Goal: Task Accomplishment & Management: Complete application form

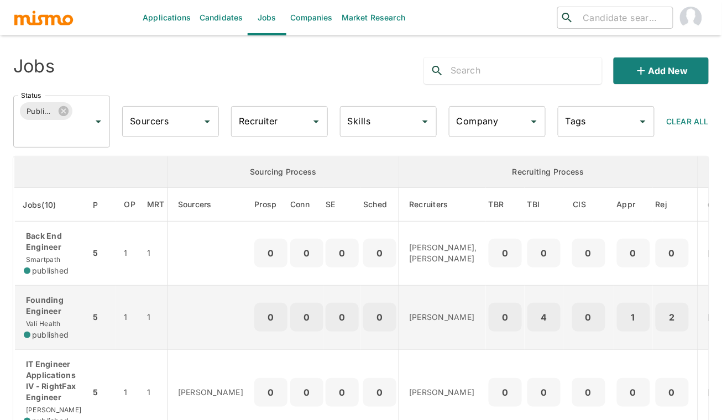
click at [70, 325] on div "Founding Engineer Vali Health published" at bounding box center [52, 317] width 57 height 46
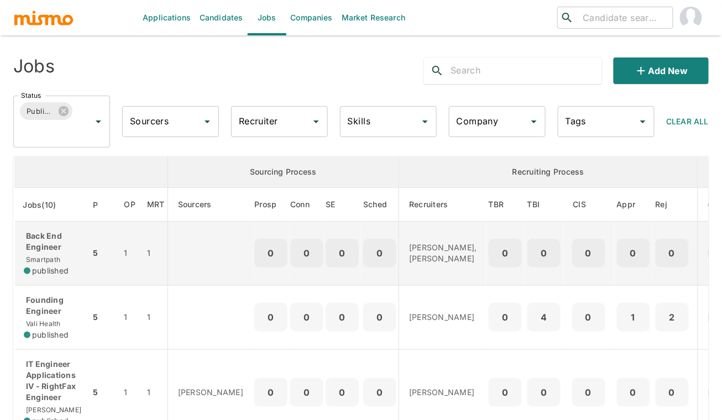
click at [73, 243] on p "Back End Engineer" at bounding box center [52, 241] width 57 height 22
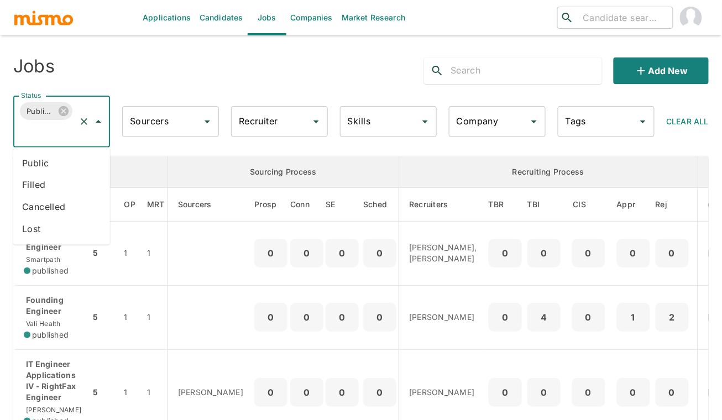
click at [35, 139] on input "Status" at bounding box center [46, 132] width 56 height 21
click at [39, 168] on li "Public" at bounding box center [61, 163] width 97 height 22
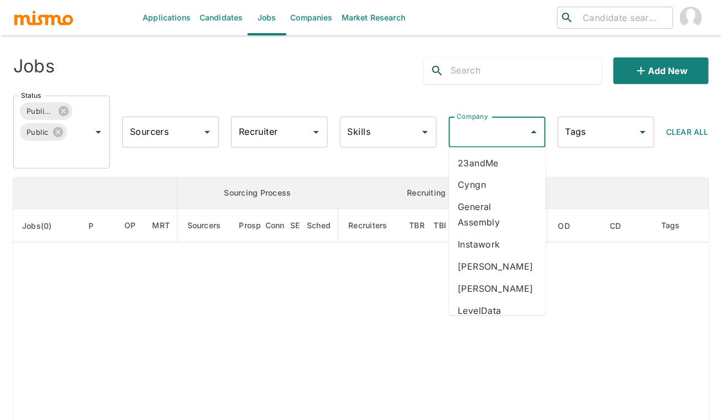
click at [497, 137] on input "Company" at bounding box center [489, 132] width 70 height 21
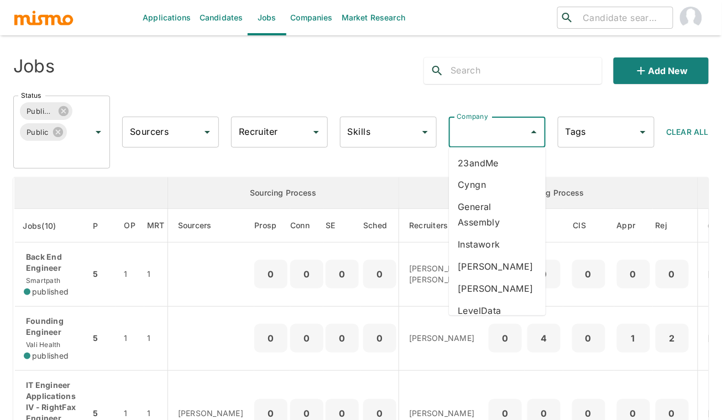
click at [487, 132] on input "Company" at bounding box center [489, 132] width 70 height 21
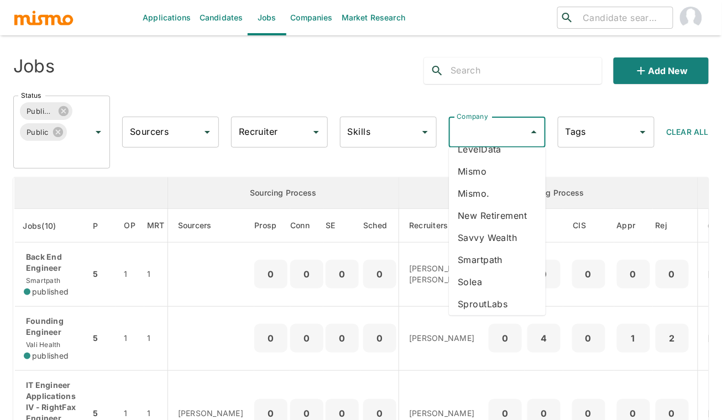
click at [492, 249] on li "Savvy Wealth" at bounding box center [497, 238] width 97 height 22
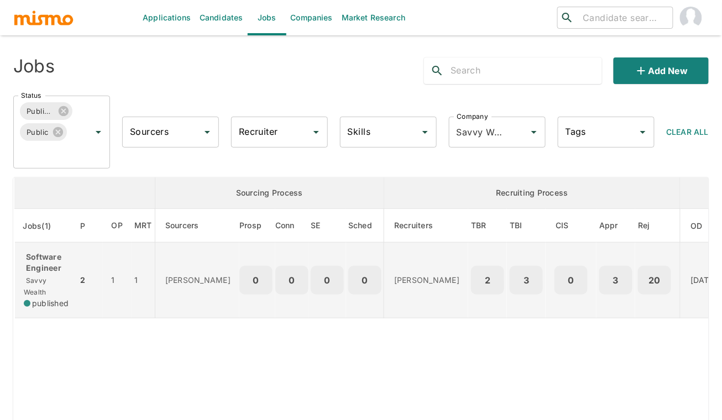
click at [46, 260] on p "Software Engineer" at bounding box center [46, 262] width 45 height 22
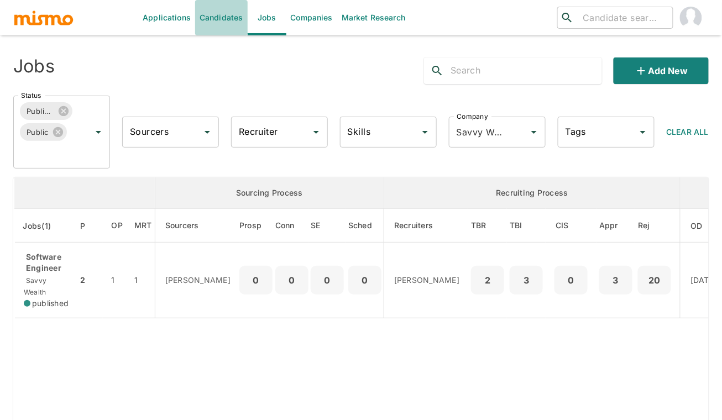
click at [204, 14] on link "Candidates" at bounding box center [221, 17] width 52 height 35
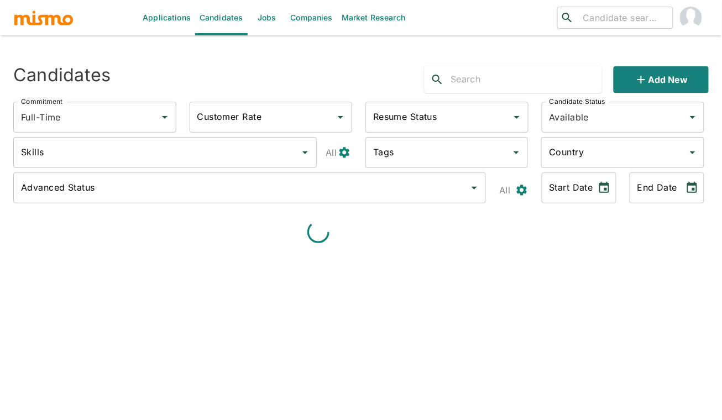
click at [511, 78] on input "text" at bounding box center [525, 80] width 151 height 18
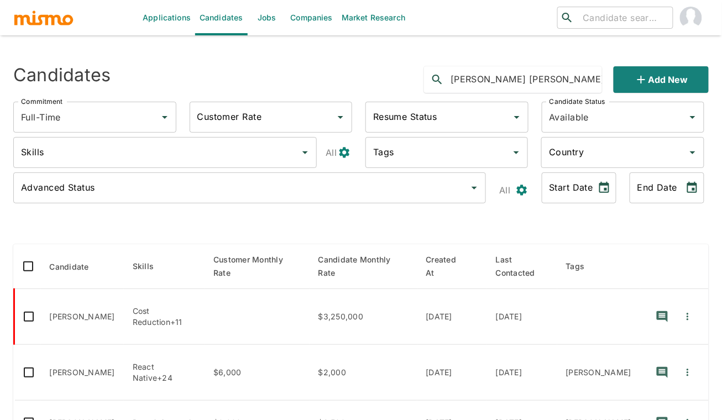
type input "roso peñaranda"
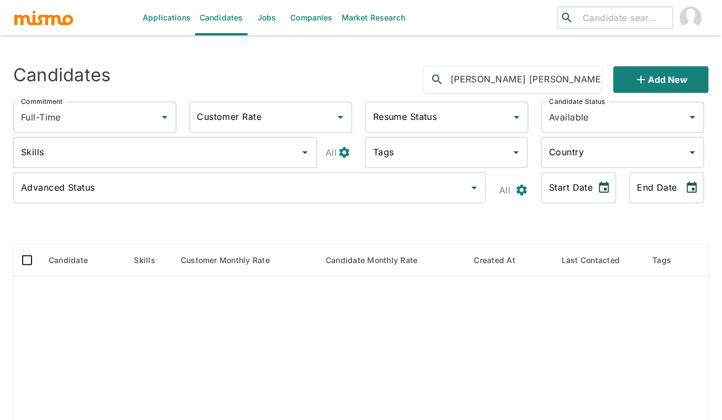
click at [279, 25] on link "Jobs" at bounding box center [267, 17] width 39 height 35
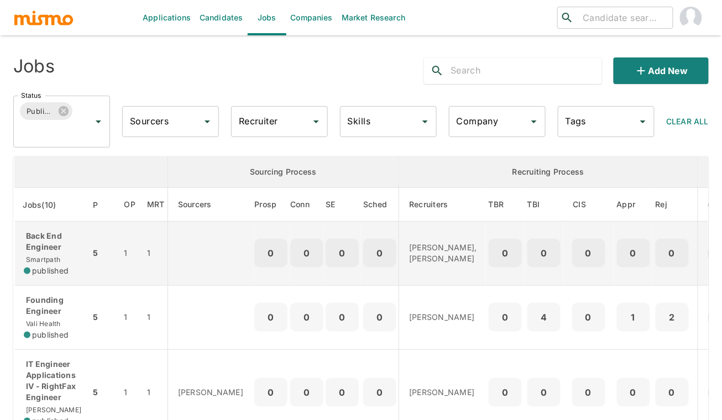
click at [67, 248] on p "Back End Engineer" at bounding box center [52, 241] width 57 height 22
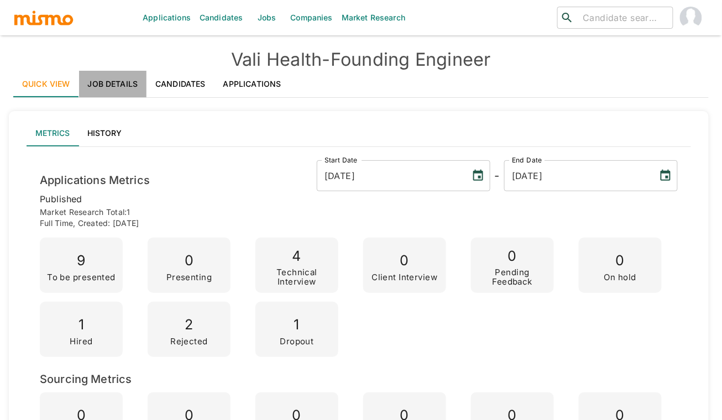
click at [114, 80] on link "Job Details" at bounding box center [113, 84] width 68 height 27
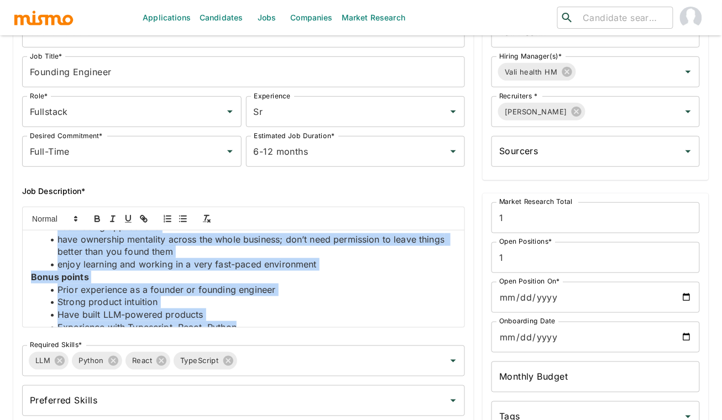
scroll to position [165, 0]
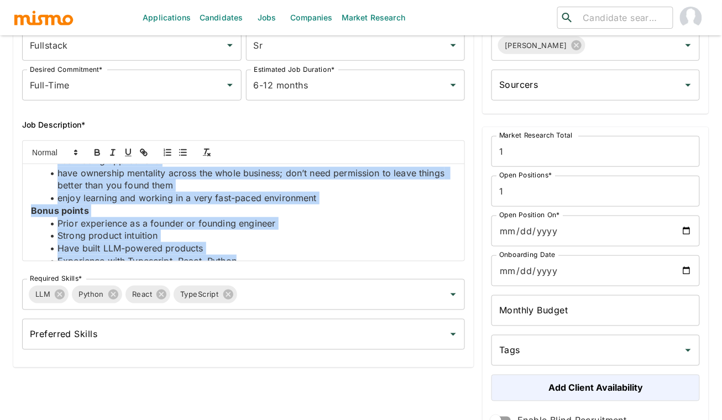
drag, startPoint x: 30, startPoint y: 354, endPoint x: 259, endPoint y: 253, distance: 249.9
click at [259, 253] on div "About Vali We are building an AI-powered ecosystem that enables personalized ca…" at bounding box center [243, 212] width 441 height 97
copy div "We are building an AI-powered ecosystem that enables personalized care for seni…"
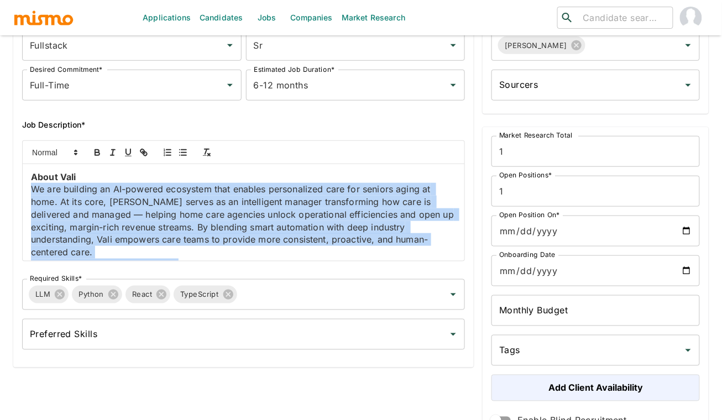
scroll to position [0, 0]
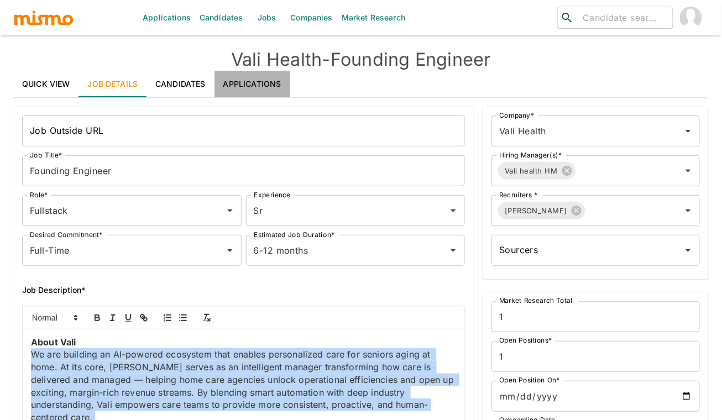
click at [258, 91] on link "Applications" at bounding box center [252, 84] width 76 height 27
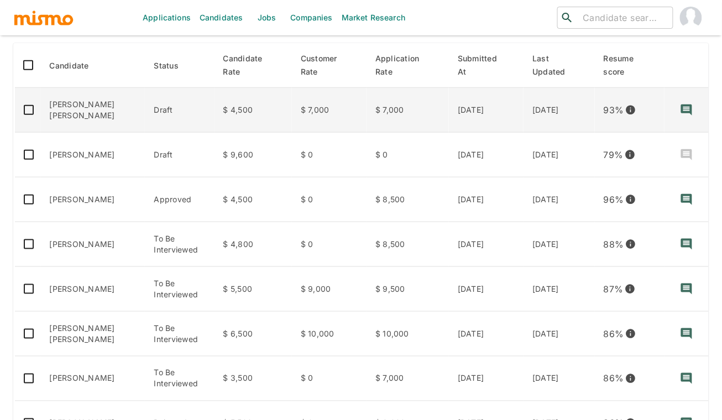
scroll to position [176, 0]
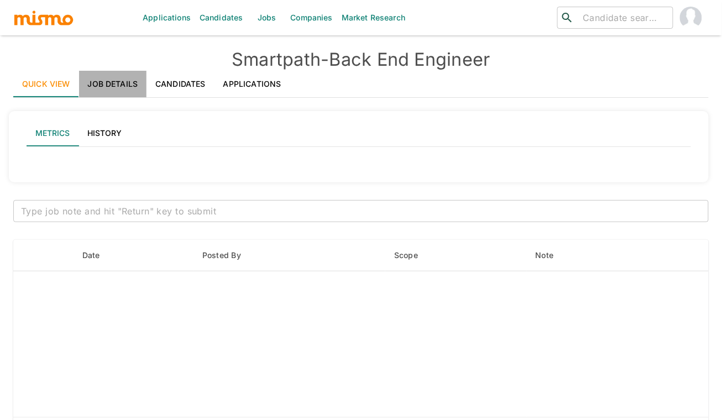
click at [111, 80] on link "Job Details" at bounding box center [113, 84] width 68 height 27
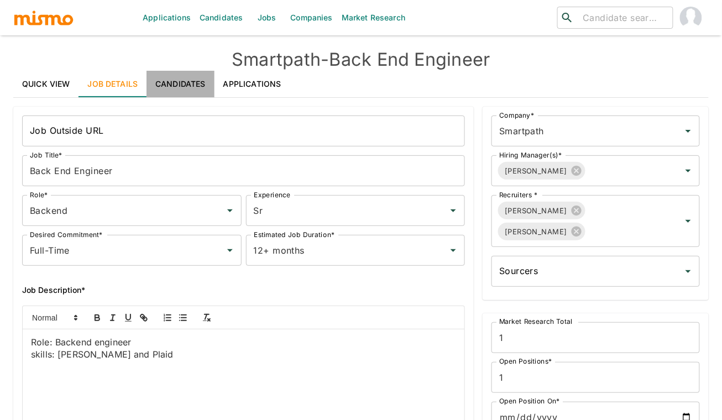
click at [185, 85] on link "Candidates" at bounding box center [180, 84] width 68 height 27
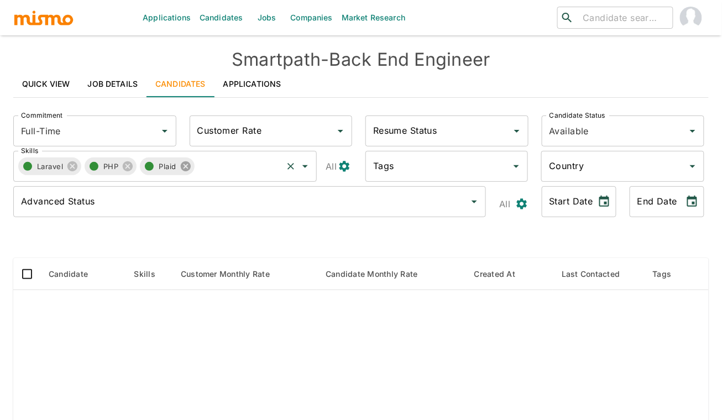
click at [189, 167] on icon at bounding box center [185, 166] width 10 height 10
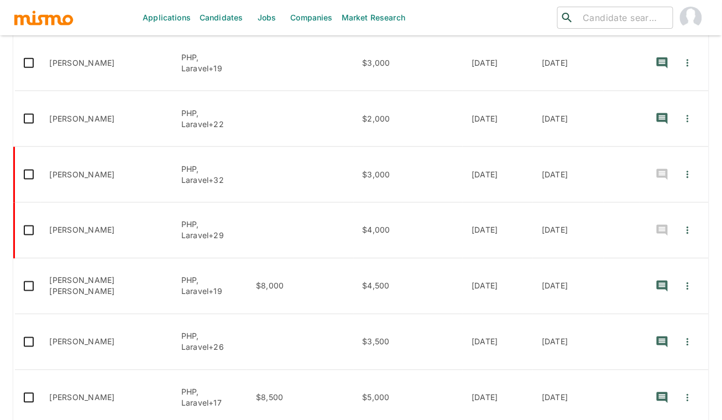
scroll to position [154, 0]
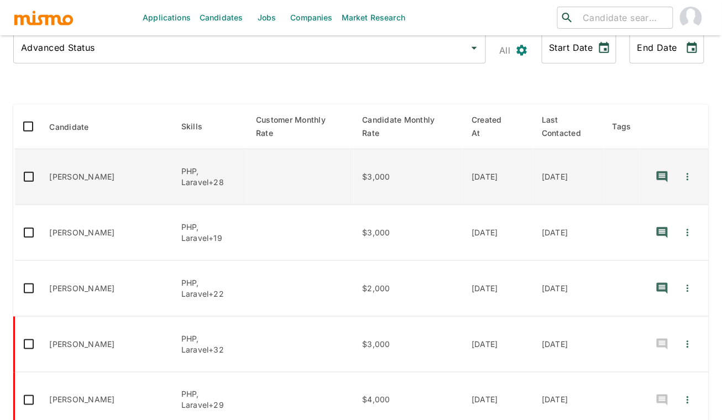
click at [93, 181] on td "Irwin Eguiluz" at bounding box center [107, 177] width 132 height 56
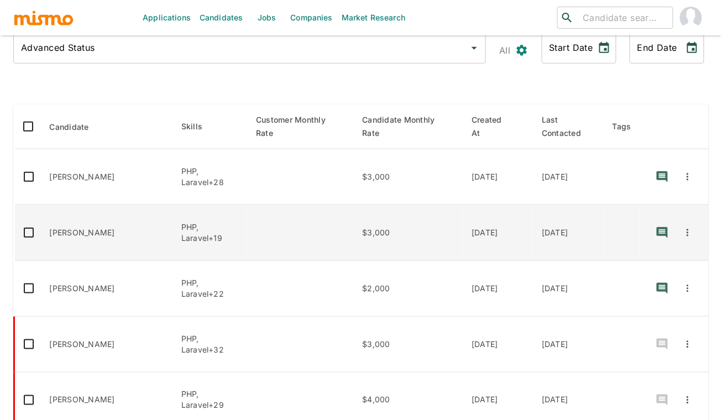
click at [288, 243] on td "enhanced table" at bounding box center [300, 233] width 106 height 56
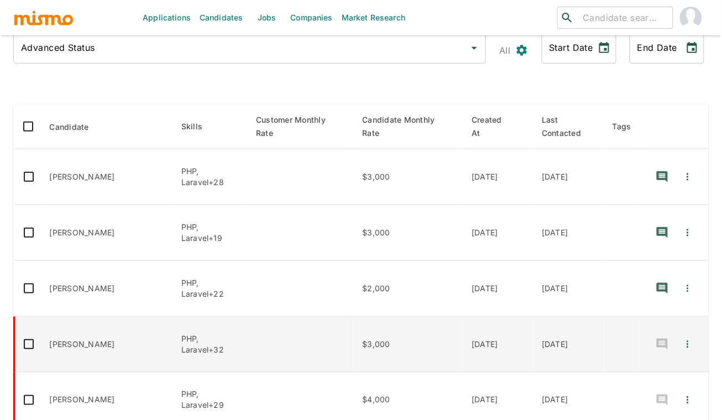
click at [247, 348] on td "enhanced table" at bounding box center [300, 345] width 106 height 56
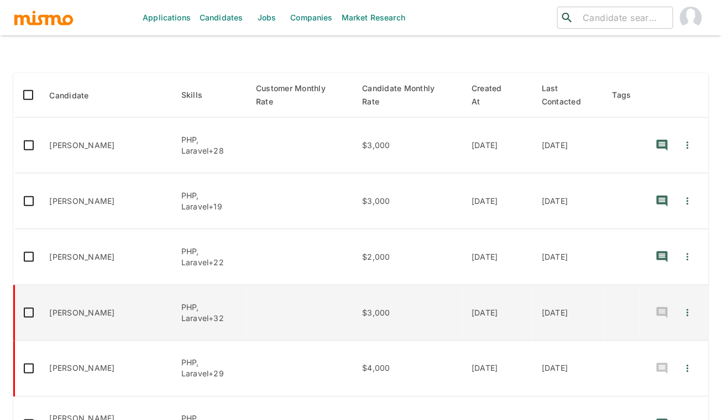
scroll to position [232, 0]
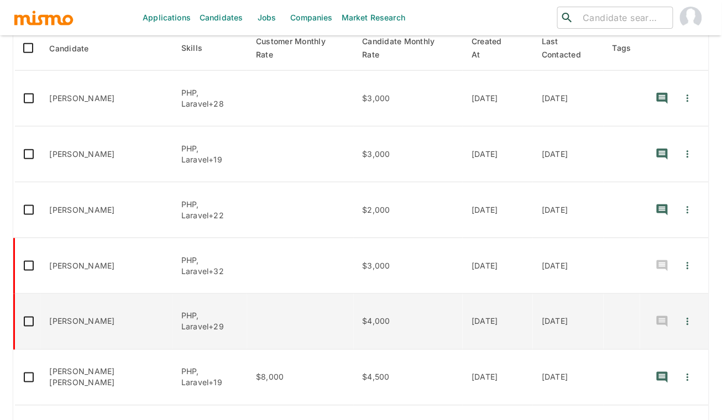
click at [269, 322] on td "enhanced table" at bounding box center [300, 322] width 106 height 56
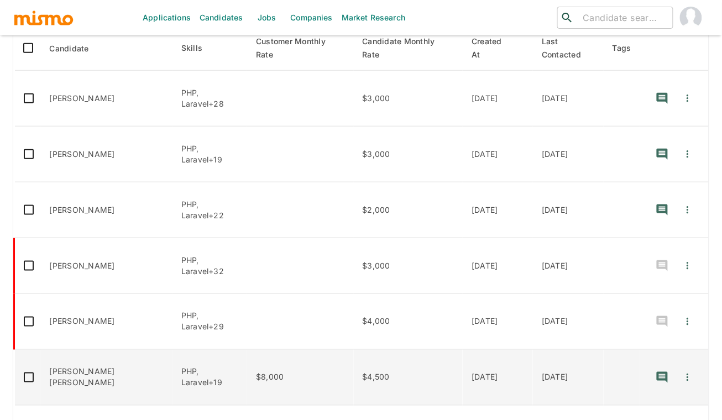
click at [284, 372] on td "$8,000" at bounding box center [300, 378] width 106 height 56
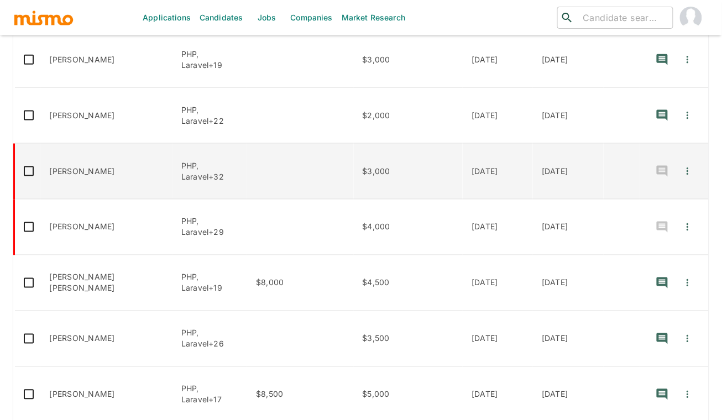
scroll to position [345, 0]
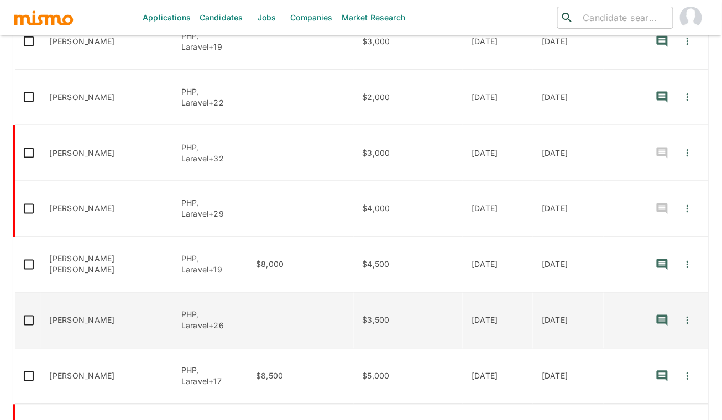
click at [261, 329] on td "enhanced table" at bounding box center [300, 321] width 106 height 56
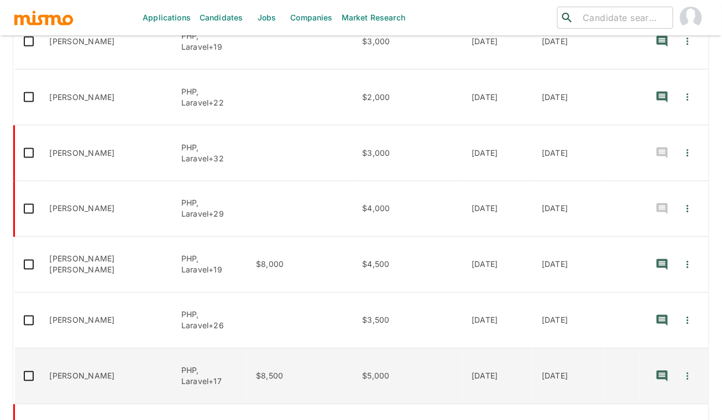
click at [322, 364] on td "$8,500" at bounding box center [300, 377] width 106 height 56
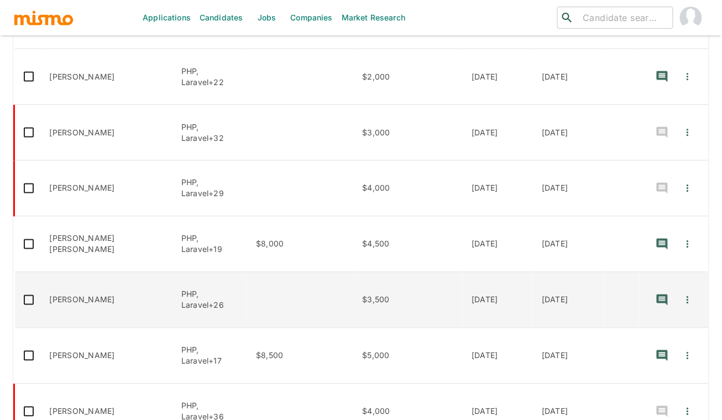
scroll to position [481, 0]
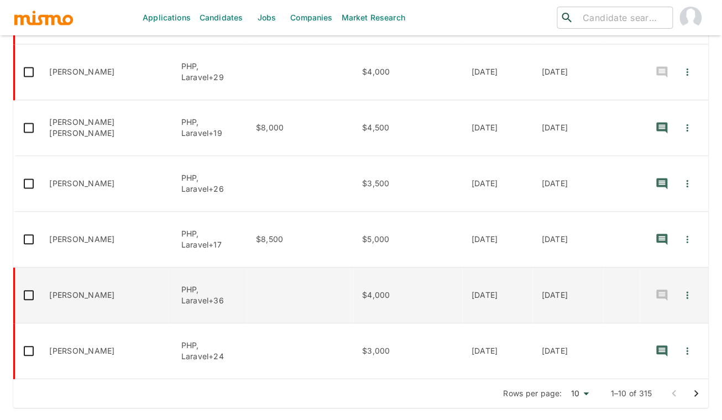
click at [286, 285] on td "enhanced table" at bounding box center [300, 296] width 106 height 56
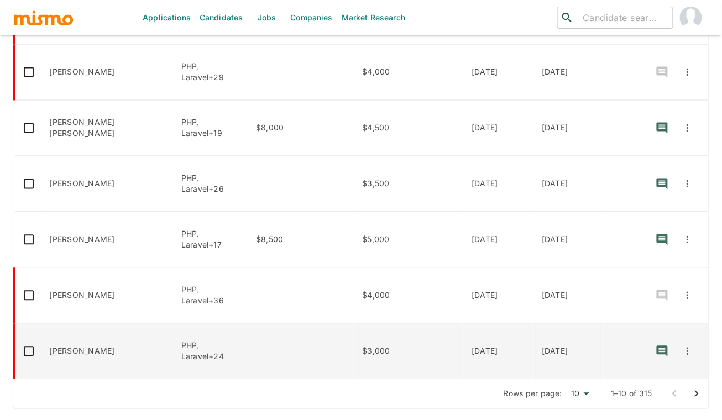
click at [320, 351] on td "enhanced table" at bounding box center [300, 352] width 106 height 56
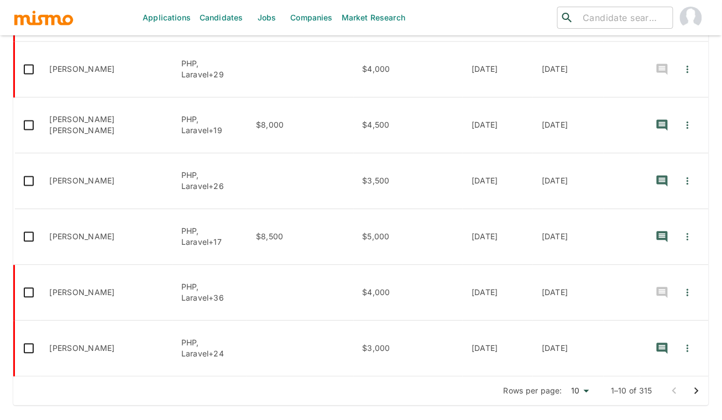
click at [704, 389] on button "Go to next page" at bounding box center [696, 391] width 22 height 22
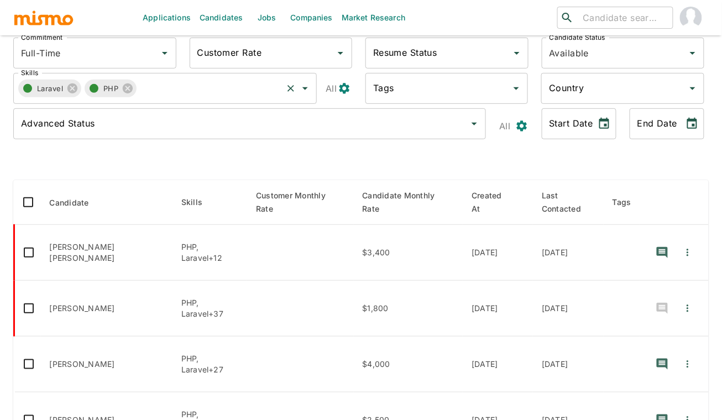
scroll to position [79, 0]
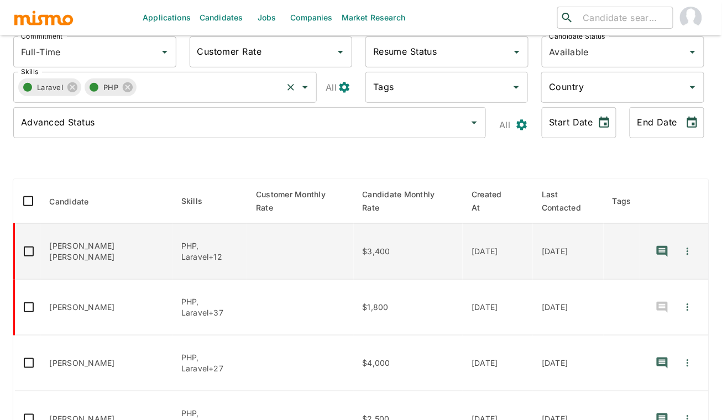
click at [253, 256] on td "enhanced table" at bounding box center [300, 252] width 106 height 56
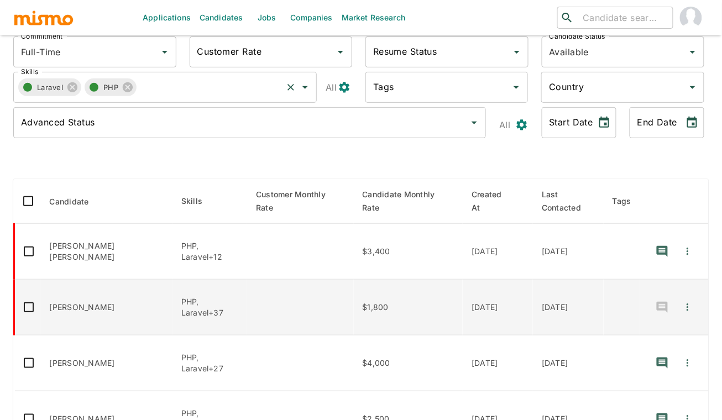
click at [291, 304] on td "enhanced table" at bounding box center [300, 308] width 106 height 56
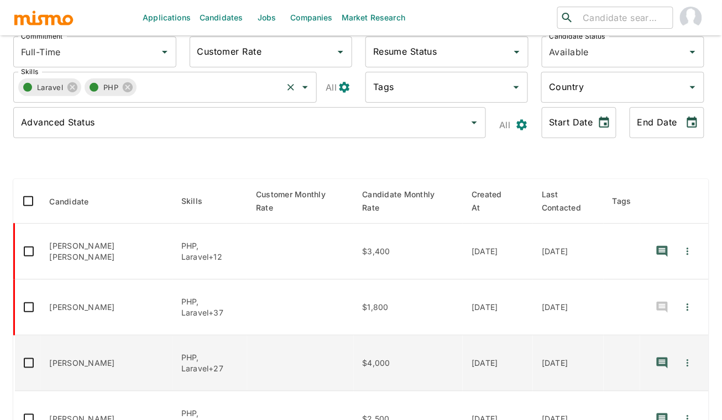
click at [247, 356] on td "enhanced table" at bounding box center [300, 363] width 106 height 56
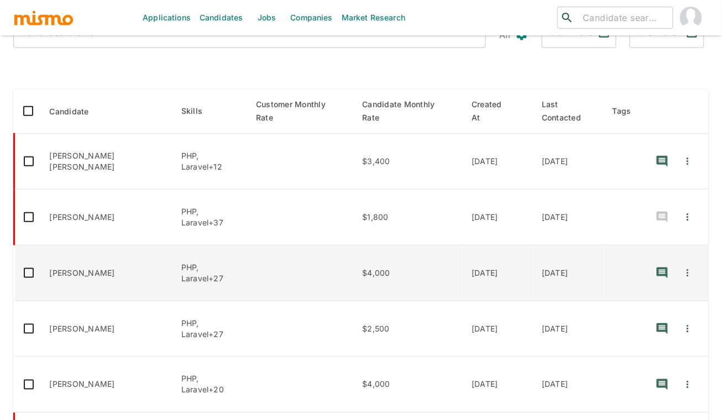
scroll to position [171, 0]
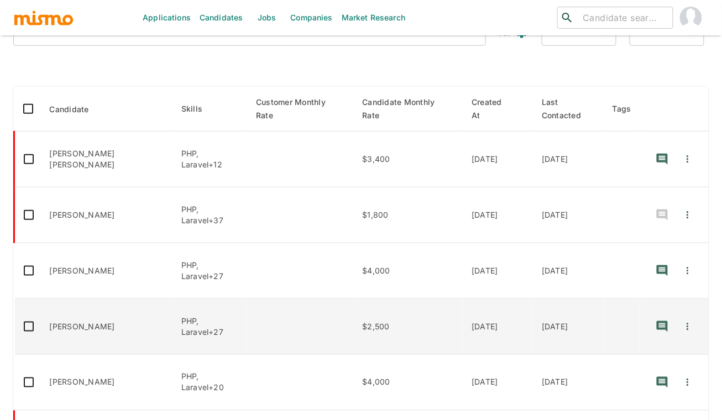
click at [277, 330] on td "enhanced table" at bounding box center [300, 327] width 106 height 56
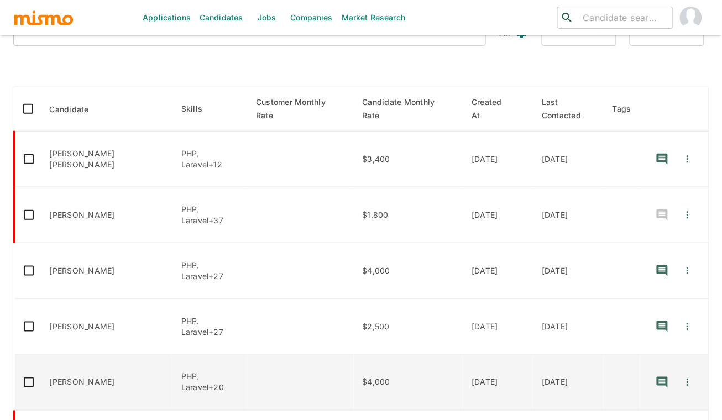
click at [261, 382] on td "enhanced table" at bounding box center [300, 383] width 106 height 56
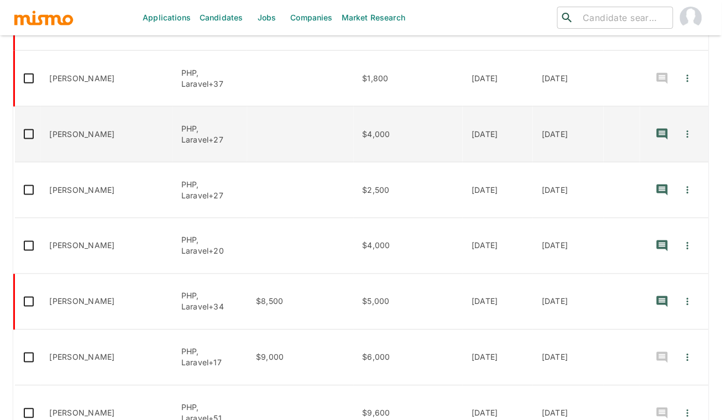
scroll to position [328, 0]
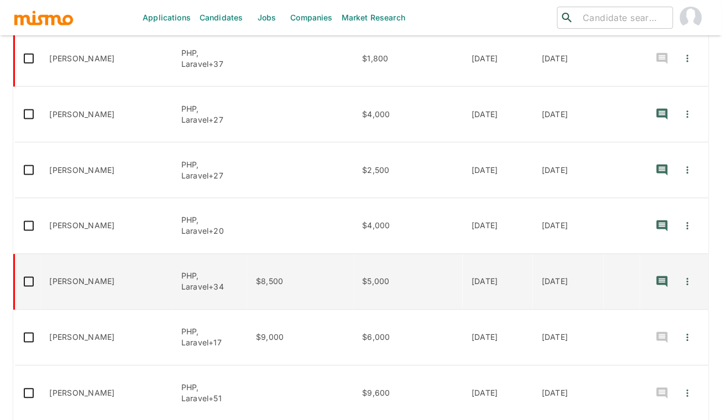
click at [323, 290] on td "$8,500" at bounding box center [300, 282] width 106 height 56
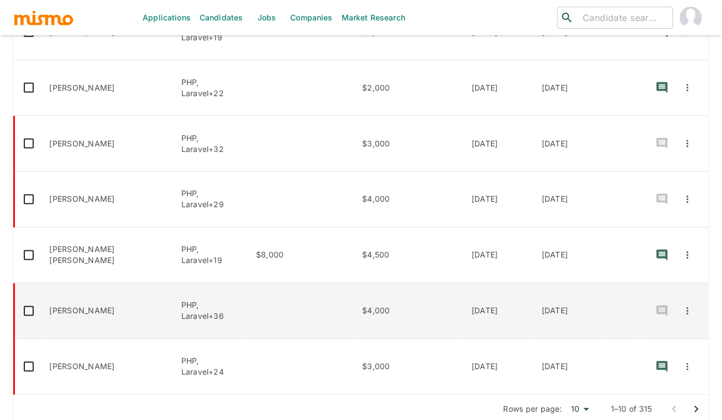
scroll to position [373, 0]
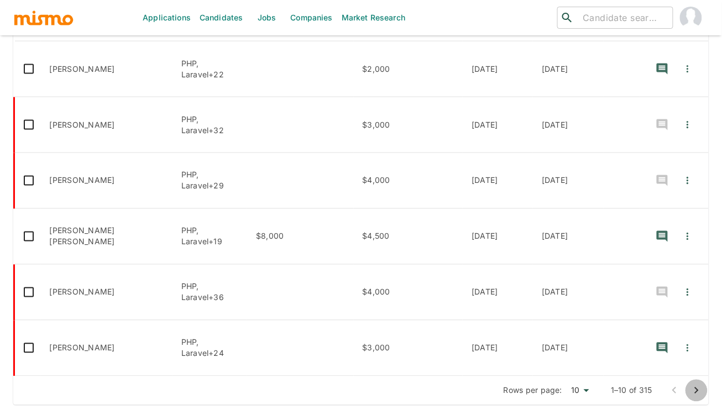
click at [698, 384] on icon "Go to next page" at bounding box center [696, 390] width 13 height 13
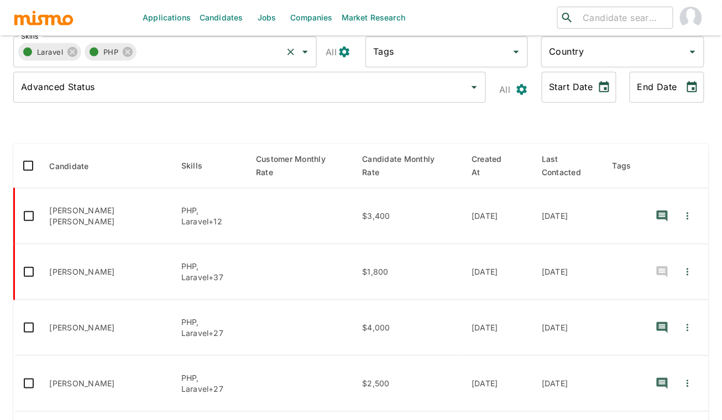
scroll to position [484, 0]
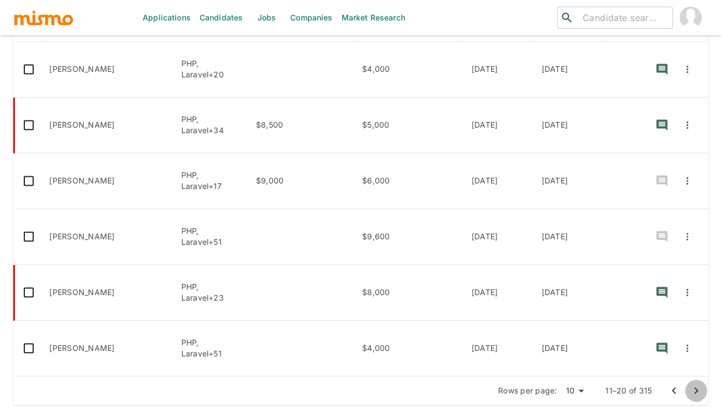
click at [696, 390] on icon "Go to next page" at bounding box center [697, 391] width 4 height 7
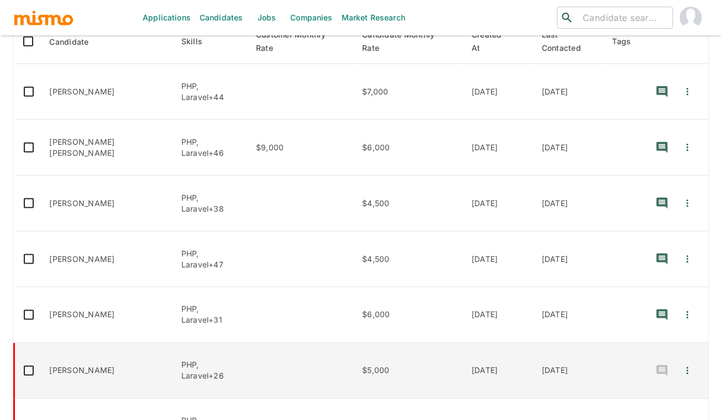
scroll to position [172, 0]
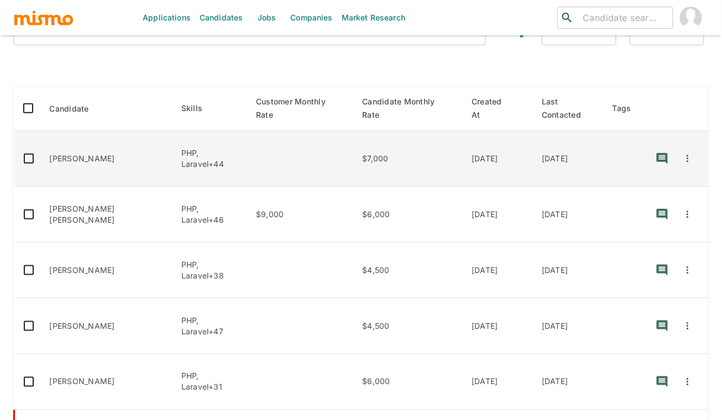
click at [249, 165] on td "enhanced table" at bounding box center [300, 159] width 106 height 56
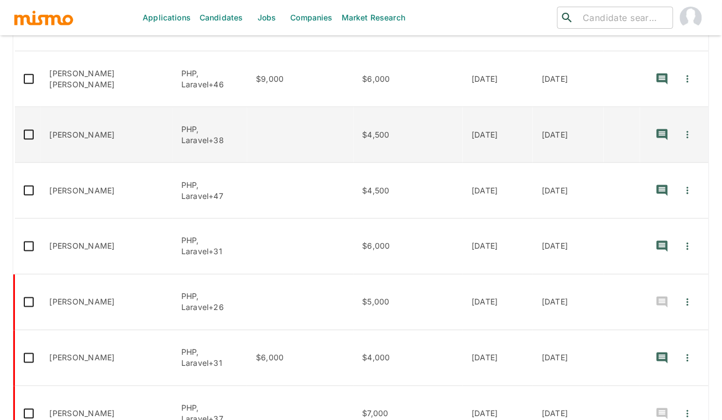
scroll to position [397, 0]
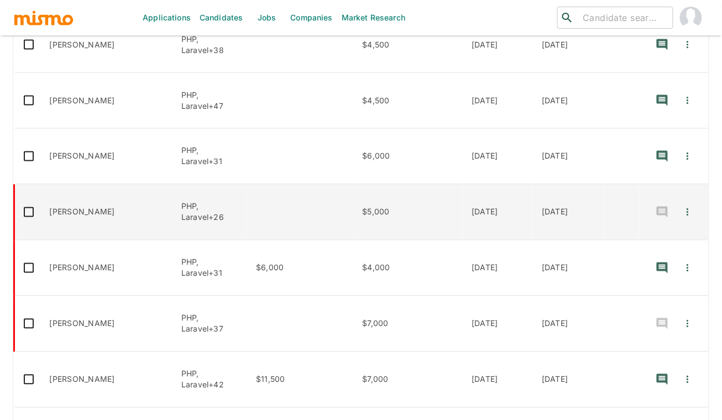
click at [247, 201] on td "enhanced table" at bounding box center [300, 213] width 106 height 56
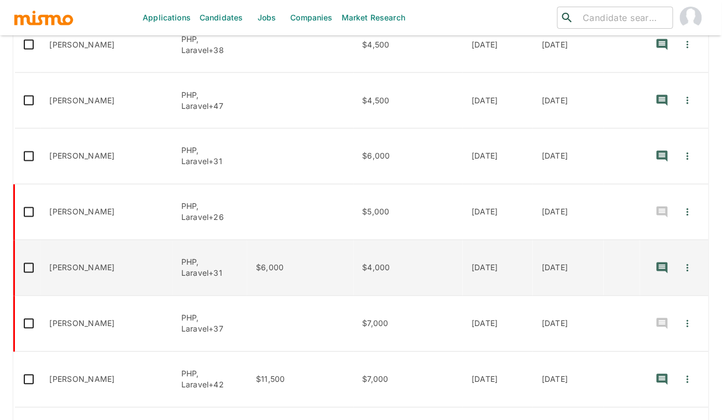
click at [290, 251] on td "$6,000" at bounding box center [300, 268] width 106 height 56
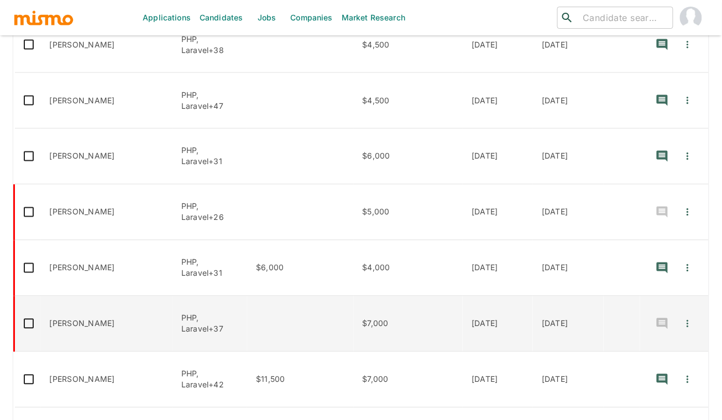
click at [282, 296] on td "enhanced table" at bounding box center [300, 324] width 106 height 56
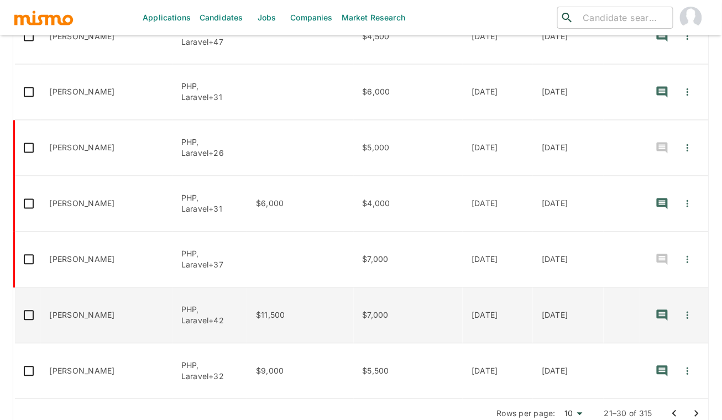
scroll to position [462, 0]
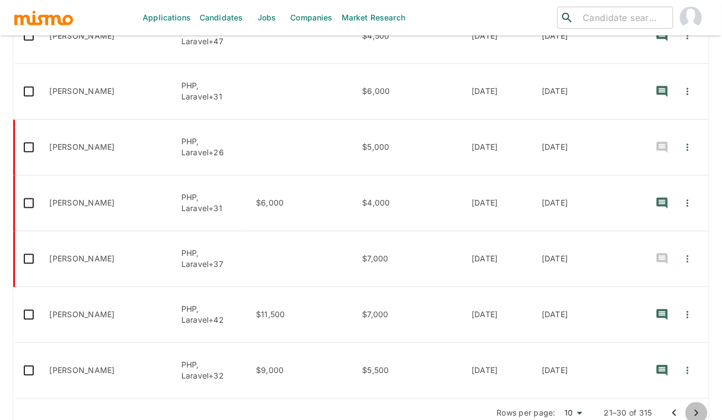
click at [692, 407] on icon "Go to next page" at bounding box center [696, 413] width 13 height 13
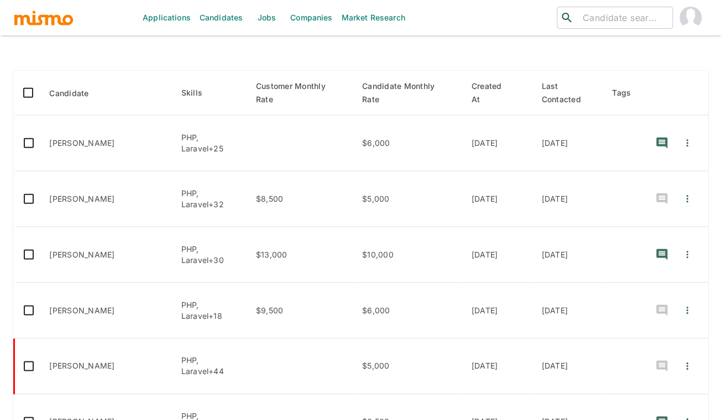
scroll to position [166, 0]
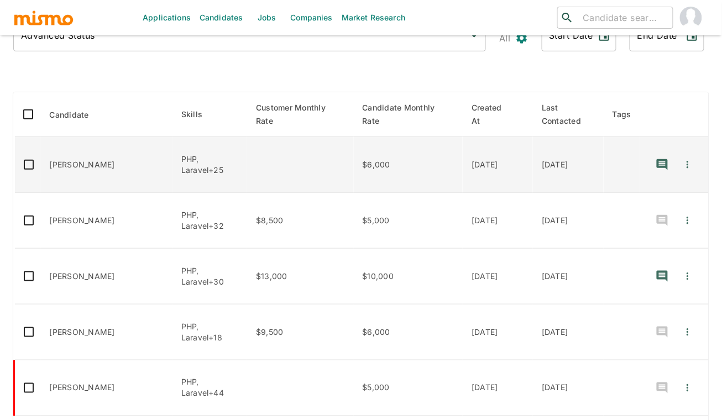
click at [276, 155] on td "enhanced table" at bounding box center [300, 165] width 106 height 56
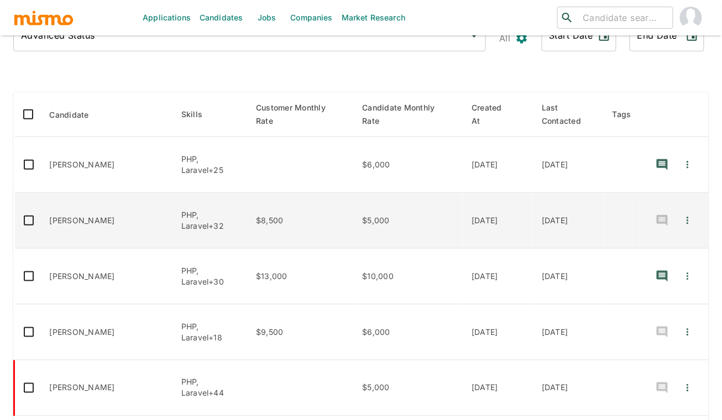
click at [315, 221] on td "$8,500" at bounding box center [300, 221] width 106 height 56
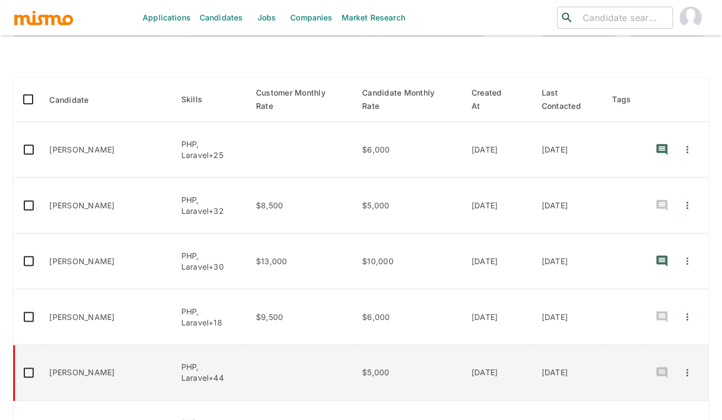
scroll to position [357, 0]
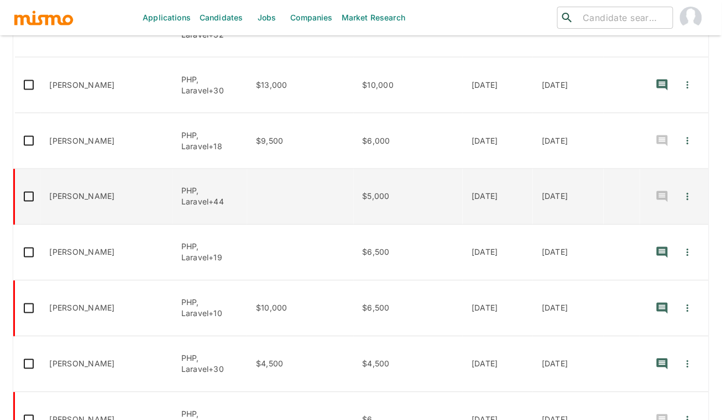
click at [287, 187] on td "enhanced table" at bounding box center [300, 197] width 106 height 56
click at [247, 172] on td "enhanced table" at bounding box center [300, 197] width 106 height 56
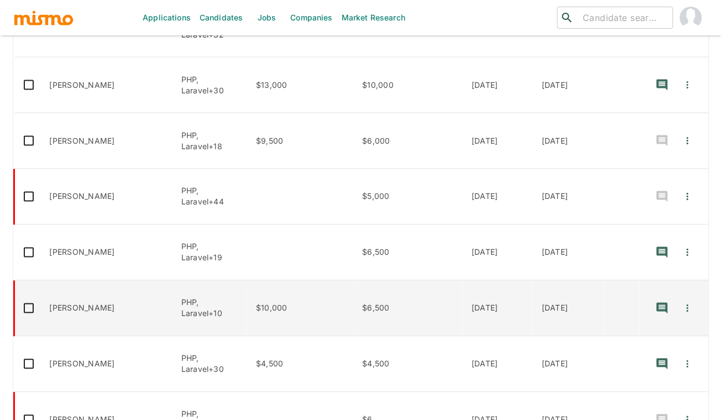
click at [199, 297] on td "PHP, Laravel+10" at bounding box center [209, 309] width 75 height 56
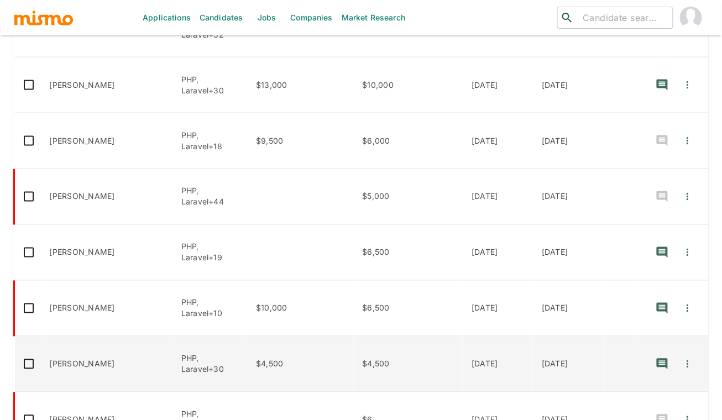
click at [308, 344] on td "$4,500" at bounding box center [300, 364] width 106 height 56
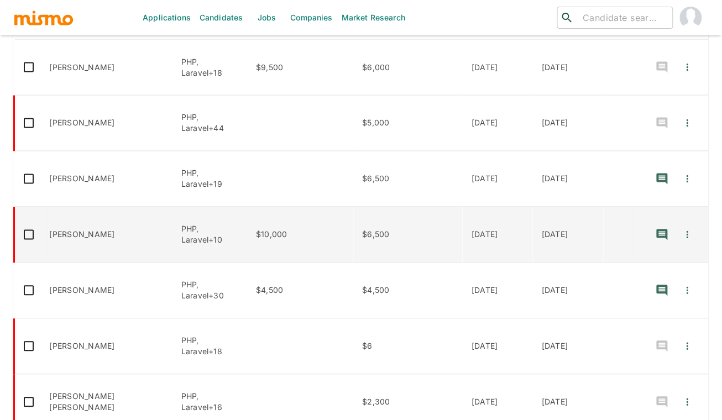
scroll to position [432, 0]
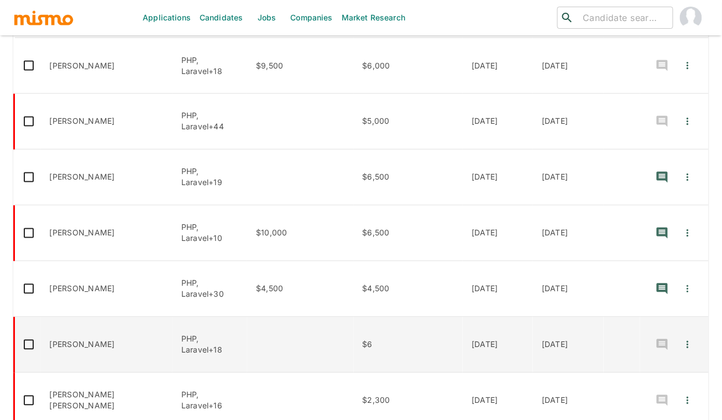
click at [280, 329] on td "enhanced table" at bounding box center [300, 345] width 106 height 56
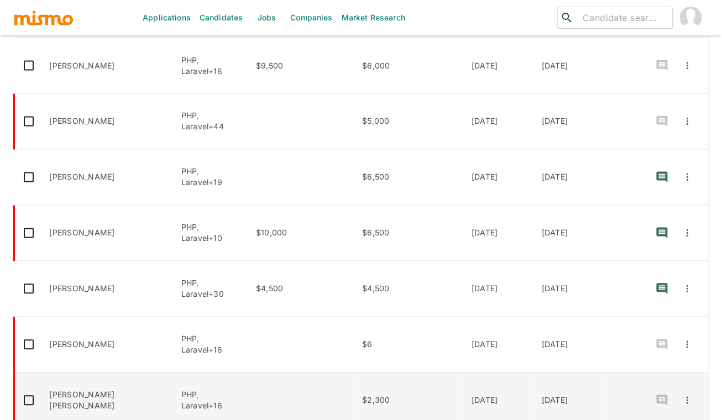
click at [274, 373] on td "enhanced table" at bounding box center [300, 401] width 106 height 56
click at [260, 373] on td "enhanced table" at bounding box center [300, 401] width 106 height 56
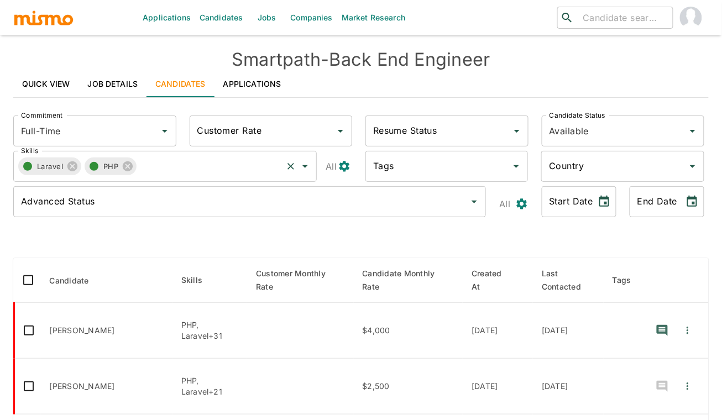
scroll to position [164, 0]
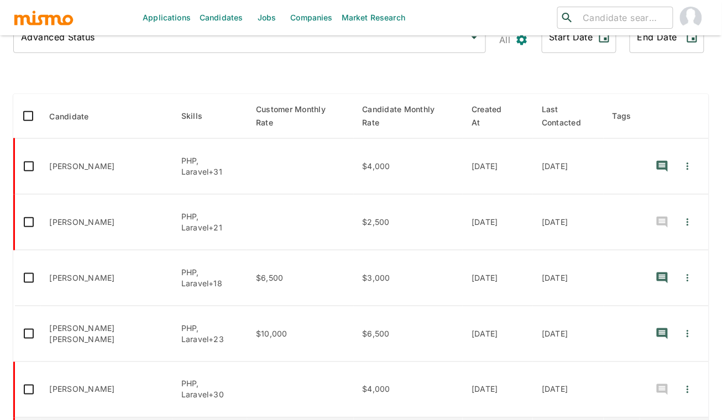
click at [282, 166] on td "enhanced table" at bounding box center [300, 167] width 106 height 56
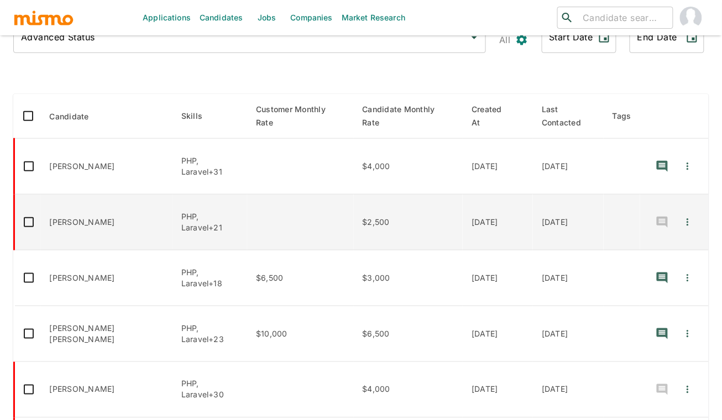
click at [264, 228] on td "enhanced table" at bounding box center [300, 222] width 106 height 56
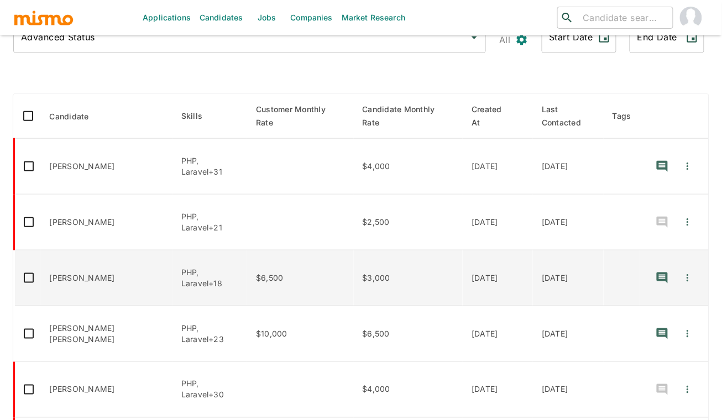
click at [296, 283] on td "$6,500" at bounding box center [300, 278] width 106 height 56
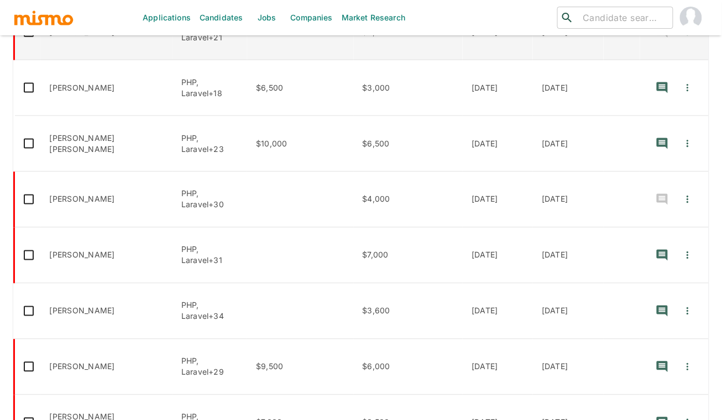
scroll to position [410, 0]
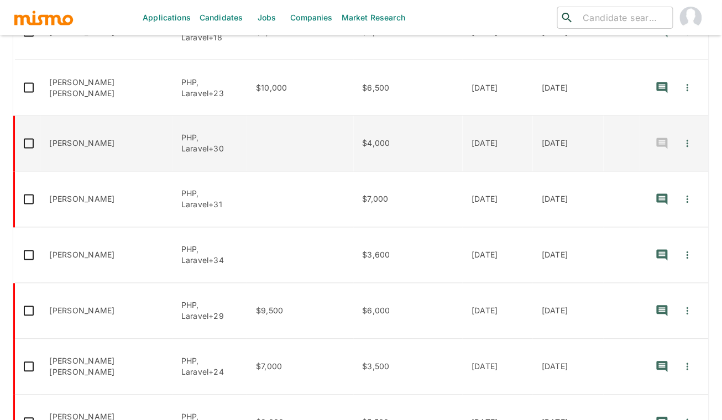
click at [275, 157] on td "enhanced table" at bounding box center [300, 144] width 106 height 56
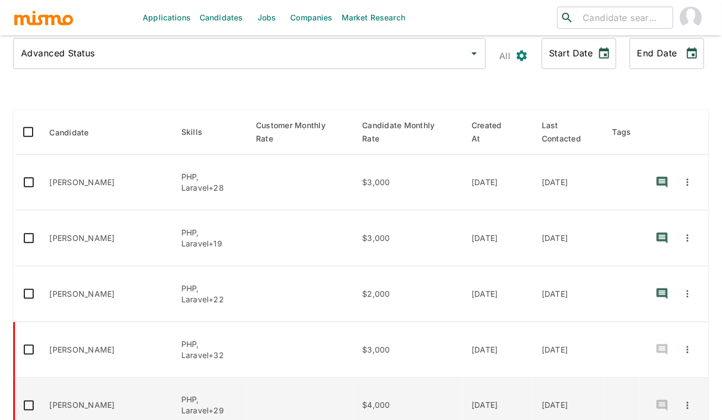
scroll to position [373, 0]
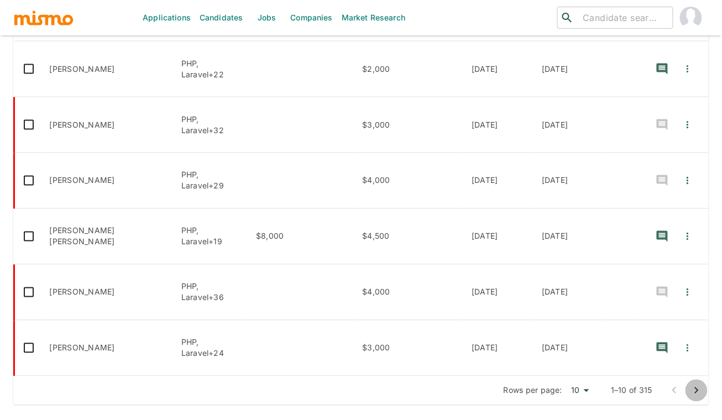
click at [698, 387] on icon "Go to next page" at bounding box center [696, 390] width 13 height 13
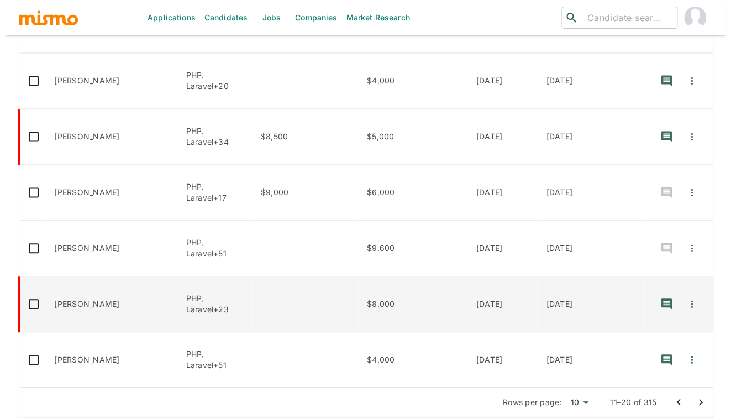
scroll to position [484, 0]
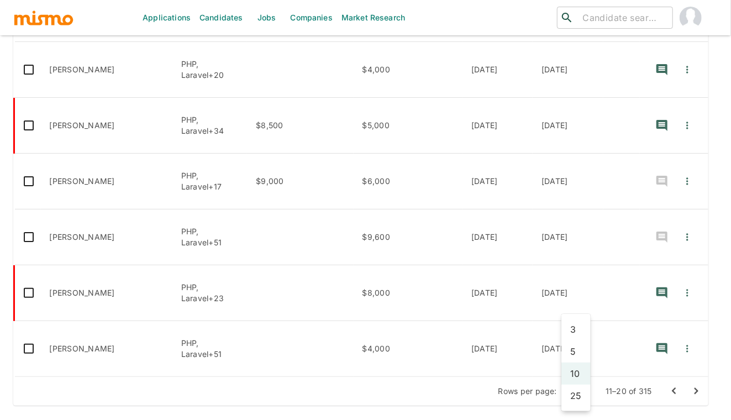
click at [576, 401] on li "25" at bounding box center [575, 396] width 29 height 22
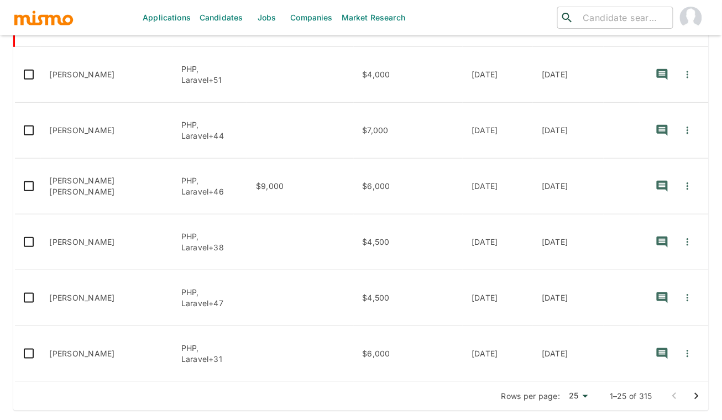
scroll to position [1207, 0]
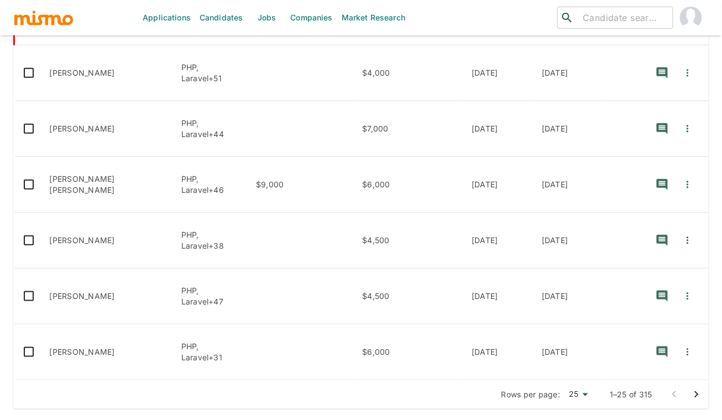
click at [698, 391] on icon "Go to next page" at bounding box center [697, 394] width 4 height 7
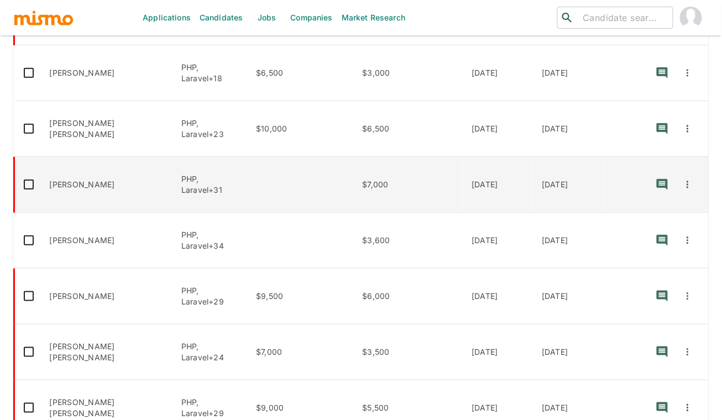
click at [118, 176] on td "Alex Azevedo" at bounding box center [107, 184] width 132 height 56
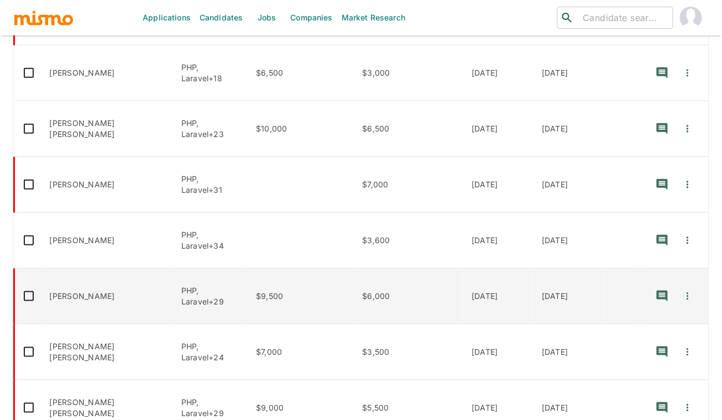
click at [311, 289] on td "$9,500" at bounding box center [300, 296] width 106 height 56
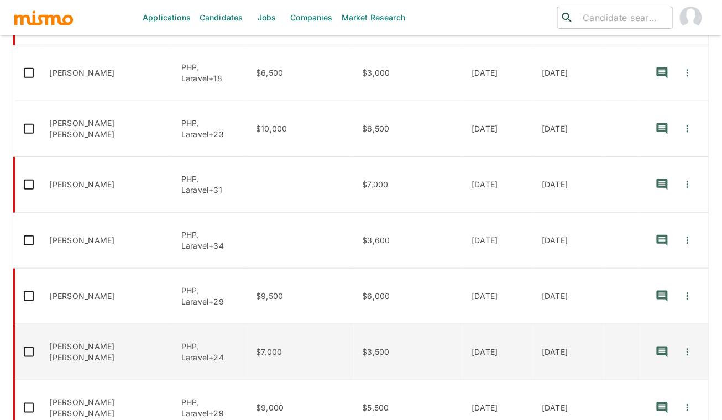
click at [297, 346] on td "$7,000" at bounding box center [300, 352] width 106 height 56
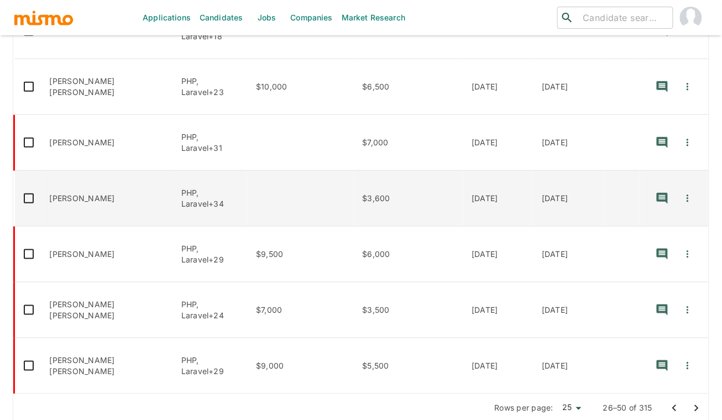
scroll to position [1251, 0]
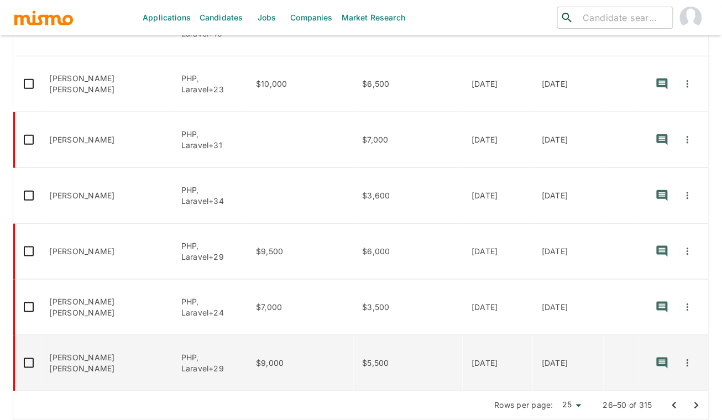
click at [282, 340] on td "$9,000" at bounding box center [300, 363] width 106 height 56
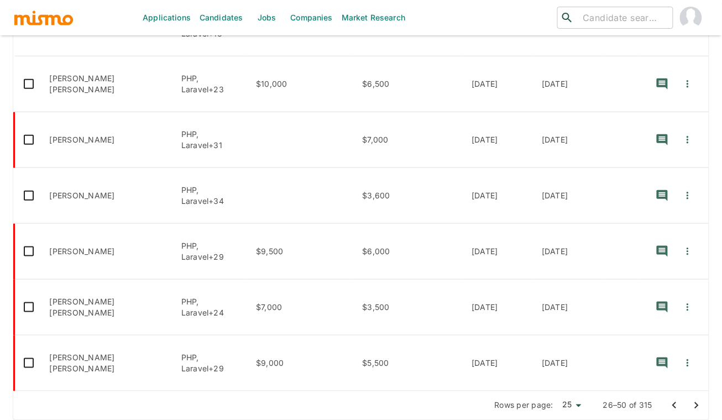
click at [692, 399] on icon "Go to next page" at bounding box center [696, 405] width 13 height 13
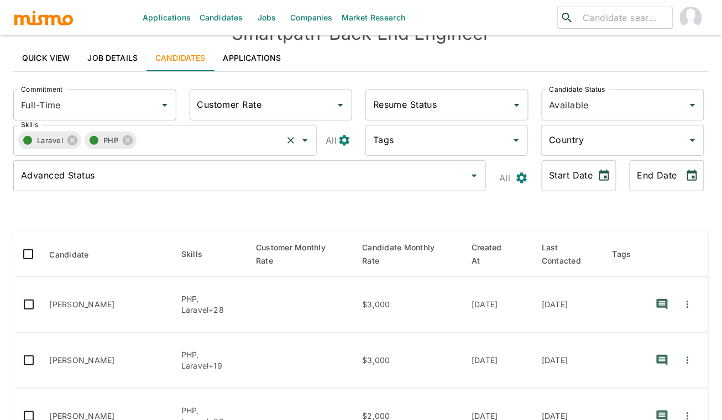
scroll to position [192, 0]
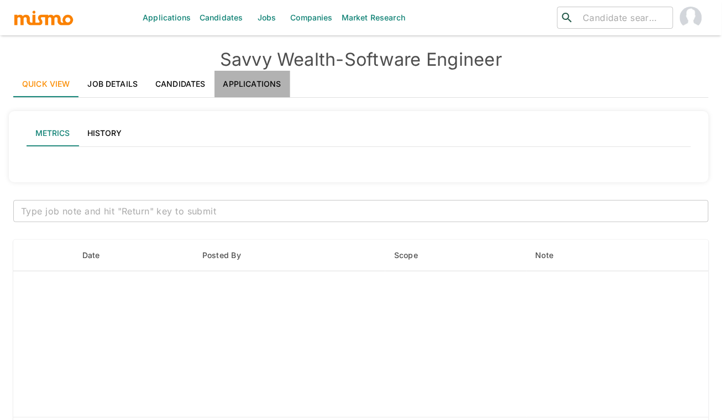
click at [262, 83] on link "Applications" at bounding box center [252, 84] width 76 height 27
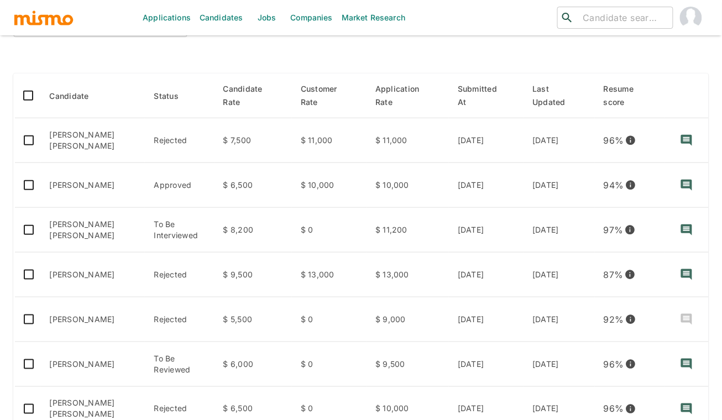
scroll to position [155, 0]
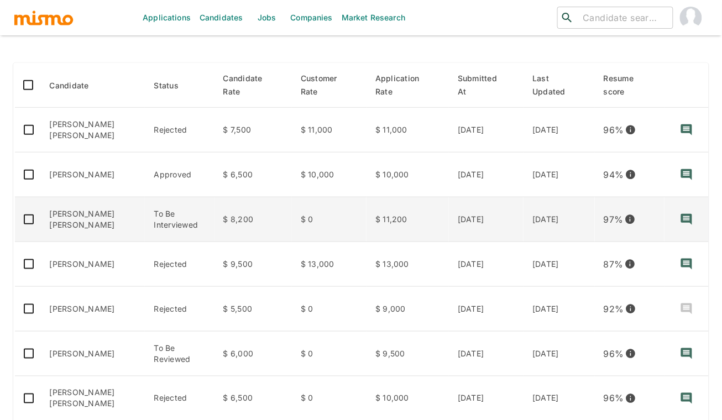
click at [108, 220] on td "Felipe de Oliveira Sant Anna" at bounding box center [93, 219] width 104 height 45
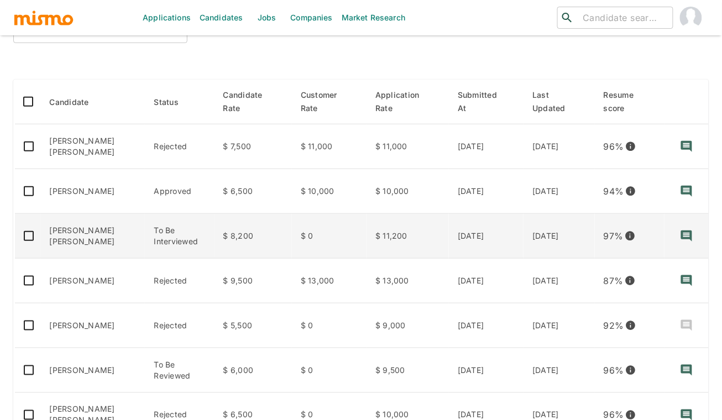
scroll to position [0, 0]
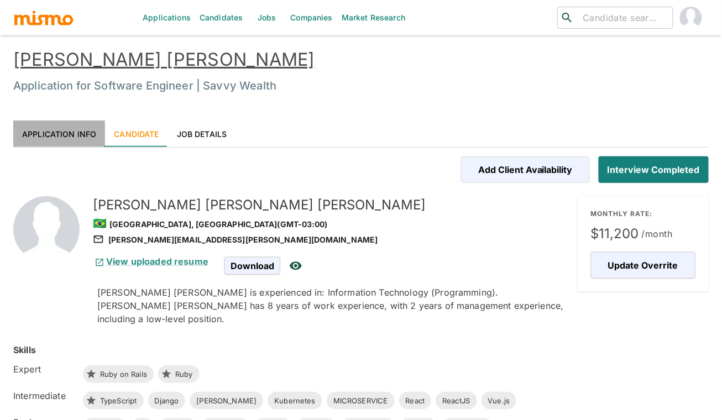
click at [72, 129] on link "Application Info" at bounding box center [59, 133] width 92 height 27
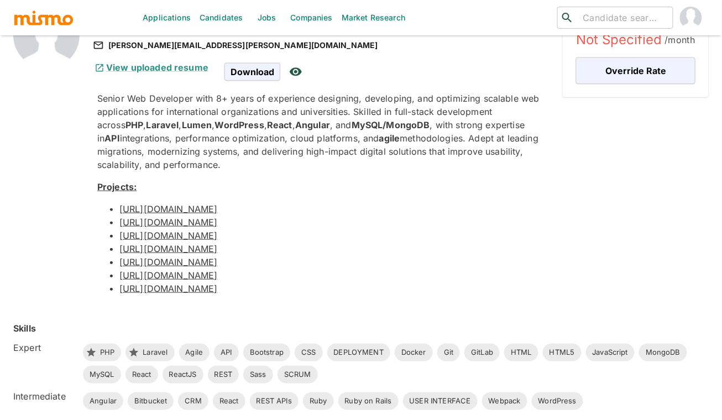
scroll to position [107, 0]
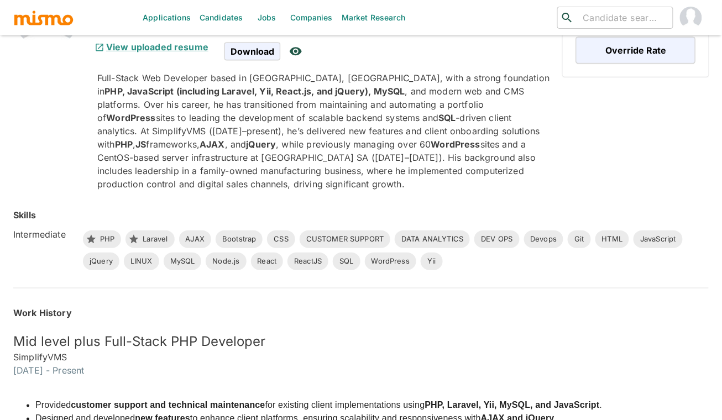
scroll to position [299, 0]
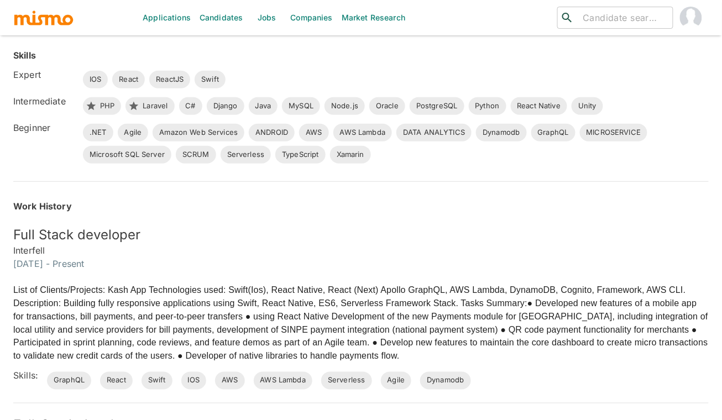
scroll to position [205, 0]
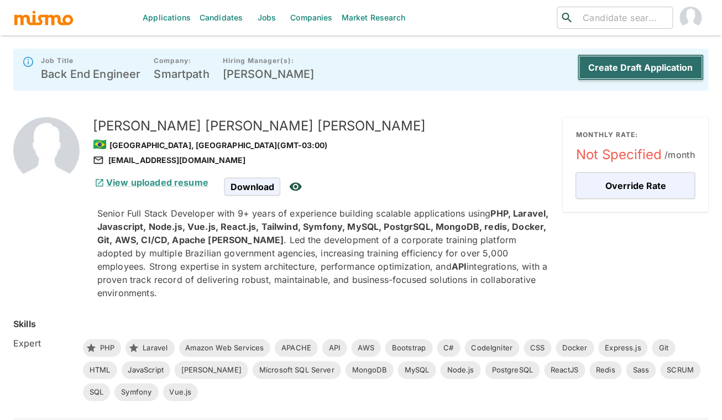
click at [638, 64] on button "Create Draft Application" at bounding box center [640, 67] width 127 height 27
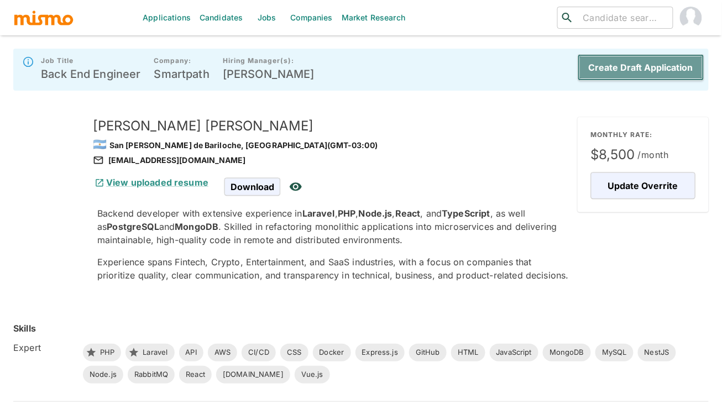
click at [656, 69] on button "Create Draft Application" at bounding box center [640, 67] width 127 height 27
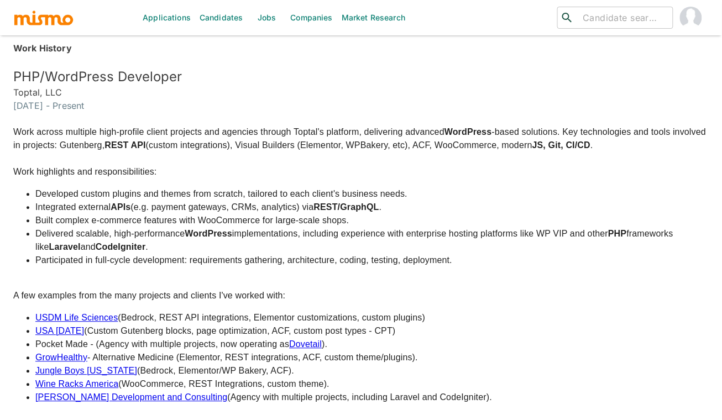
scroll to position [523, 0]
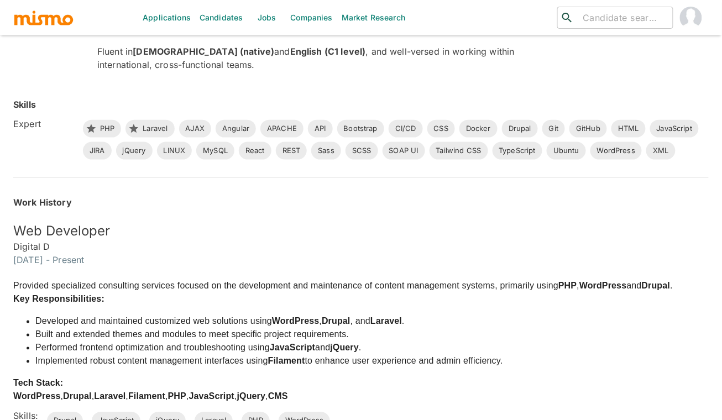
scroll to position [291, 0]
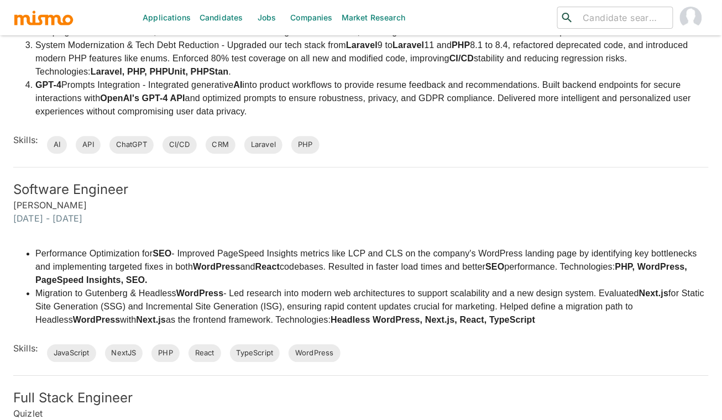
scroll to position [607, 0]
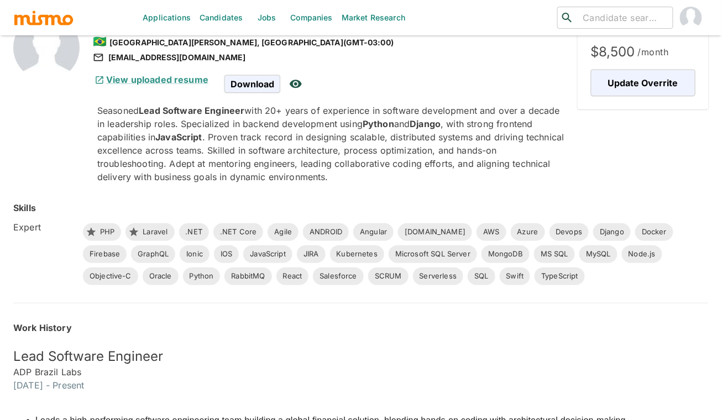
scroll to position [267, 0]
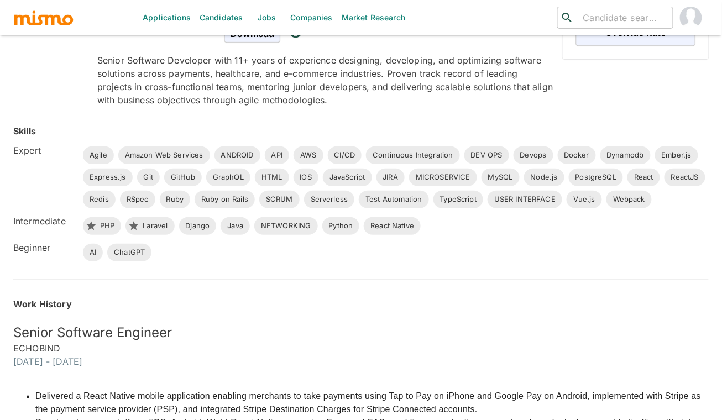
scroll to position [257, 0]
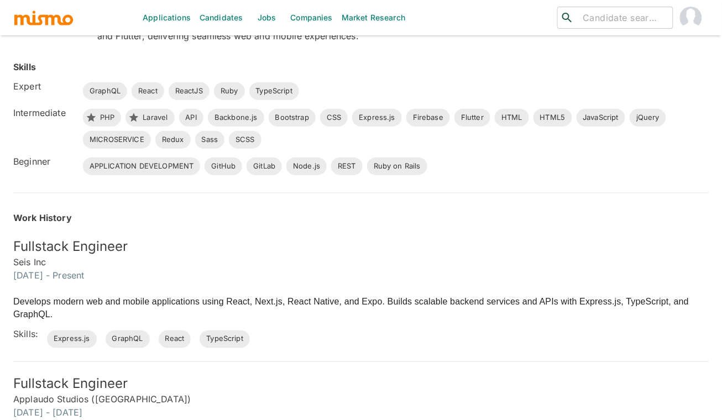
scroll to position [325, 0]
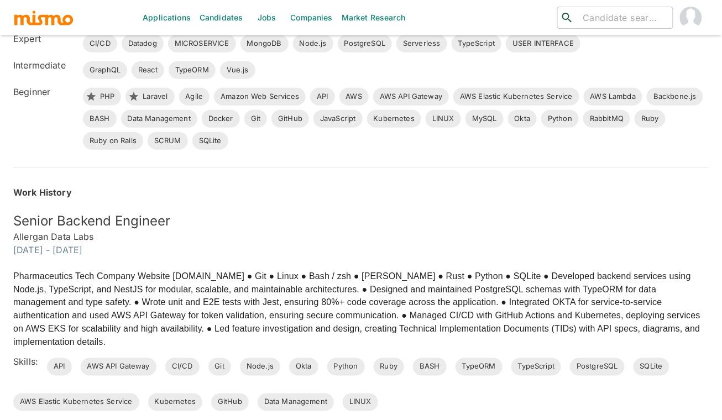
scroll to position [330, 0]
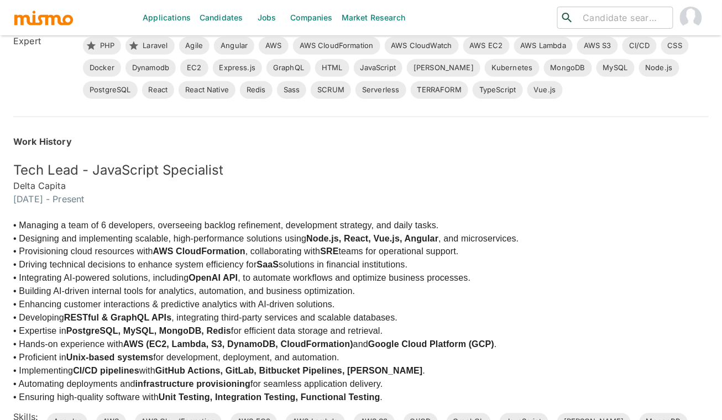
scroll to position [296, 0]
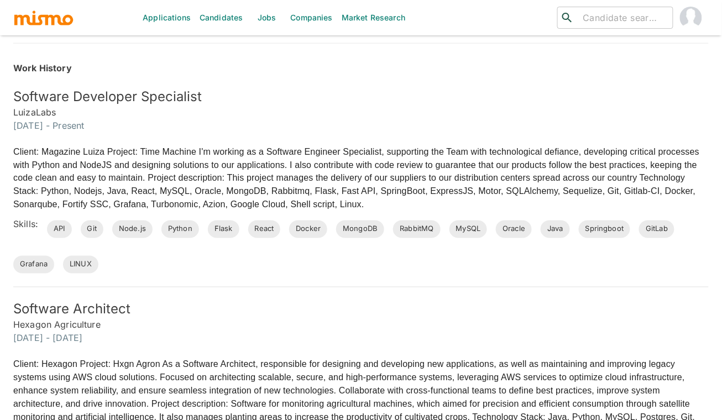
scroll to position [368, 0]
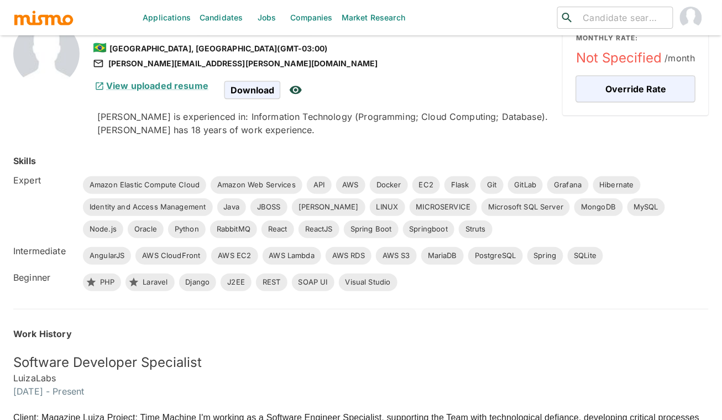
scroll to position [249, 0]
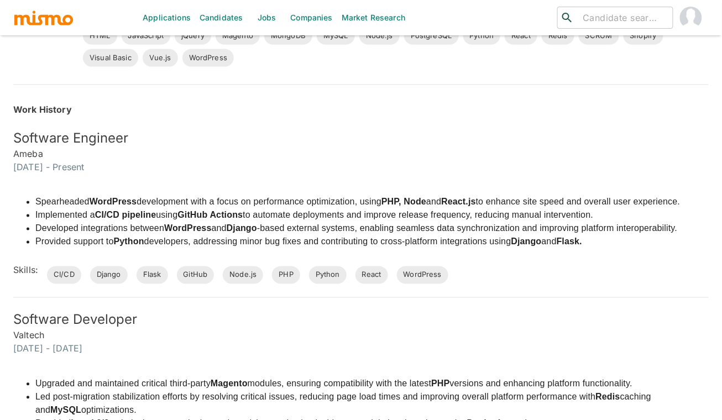
scroll to position [364, 0]
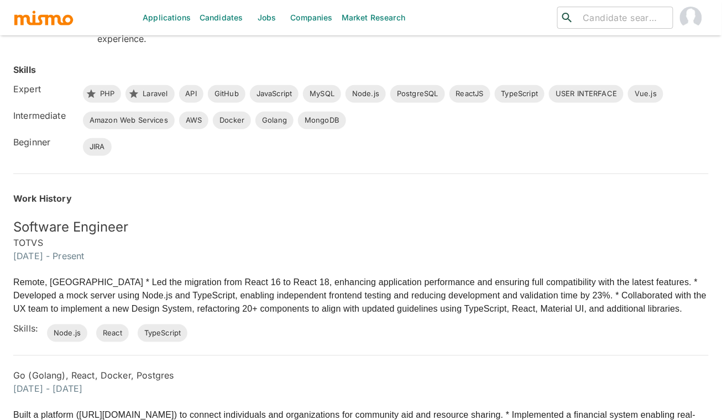
scroll to position [274, 0]
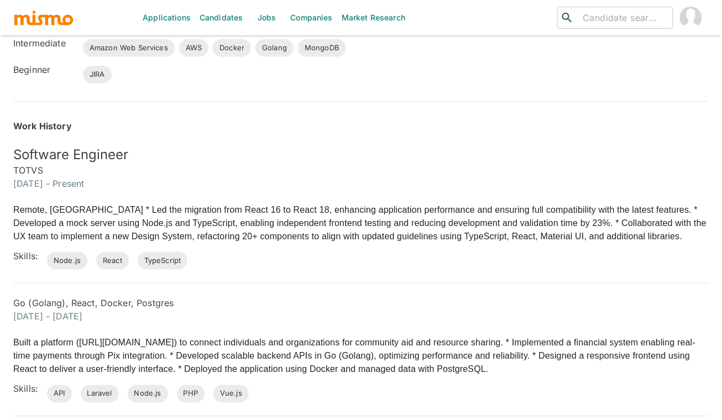
scroll to position [302, 0]
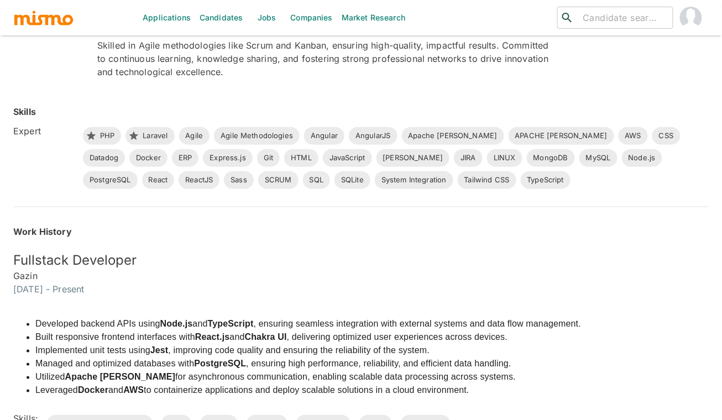
scroll to position [313, 0]
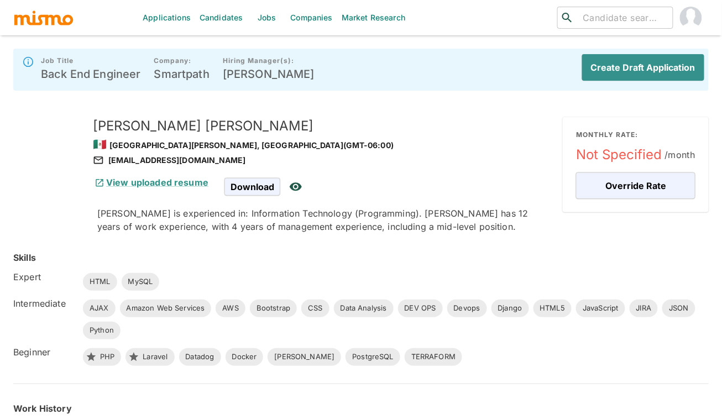
scroll to position [207, 0]
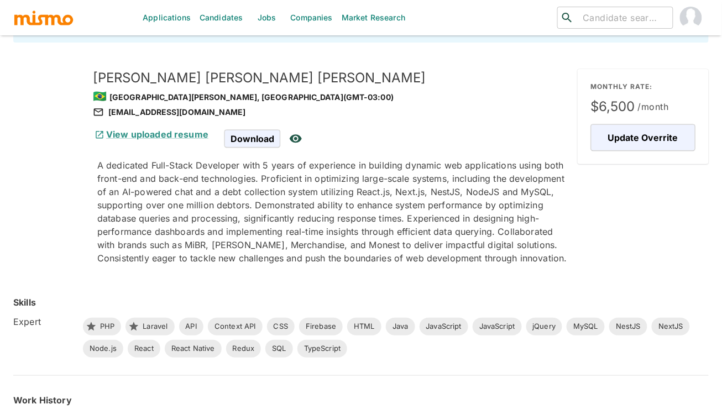
scroll to position [202, 0]
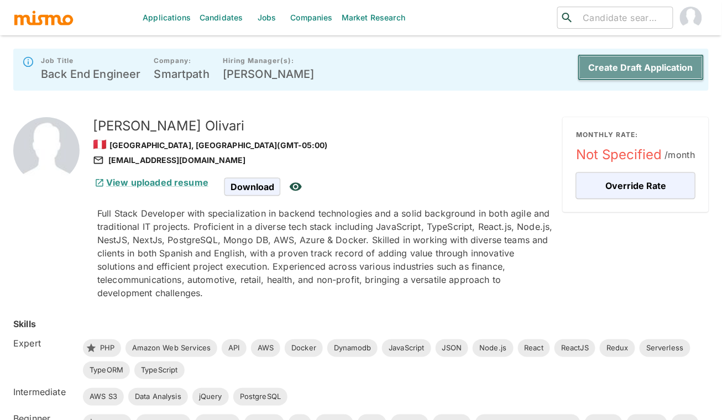
click at [639, 68] on button "Create Draft Application" at bounding box center [640, 67] width 127 height 27
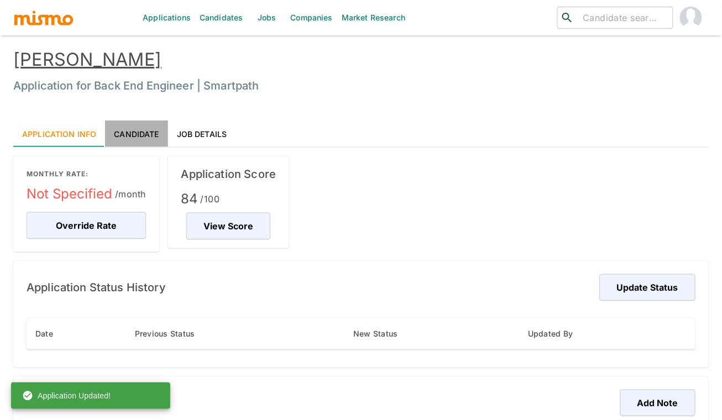
click at [136, 133] on link "Candidate" at bounding box center [136, 133] width 62 height 27
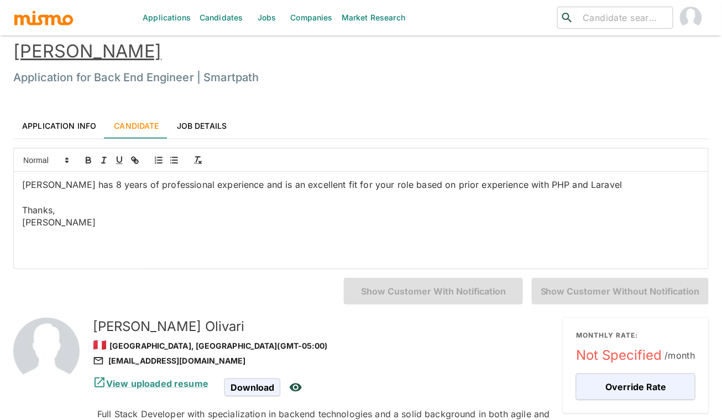
scroll to position [21, 0]
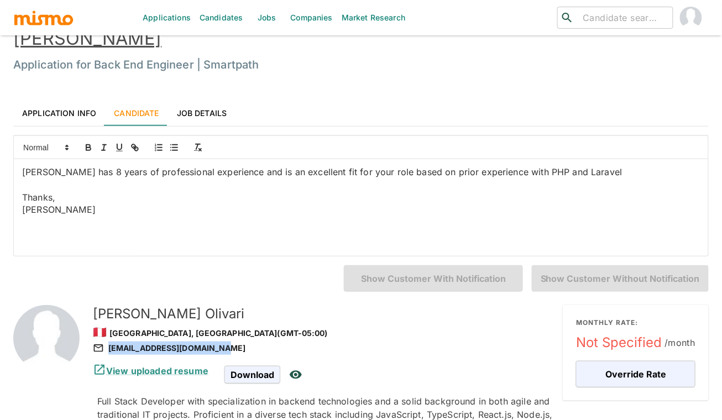
drag, startPoint x: 217, startPoint y: 349, endPoint x: 209, endPoint y: 347, distance: 7.5
click at [209, 347] on div "olivariricardo1@gmail.com" at bounding box center [323, 347] width 461 height 13
copy div "olivariricardo1@gmail.com"
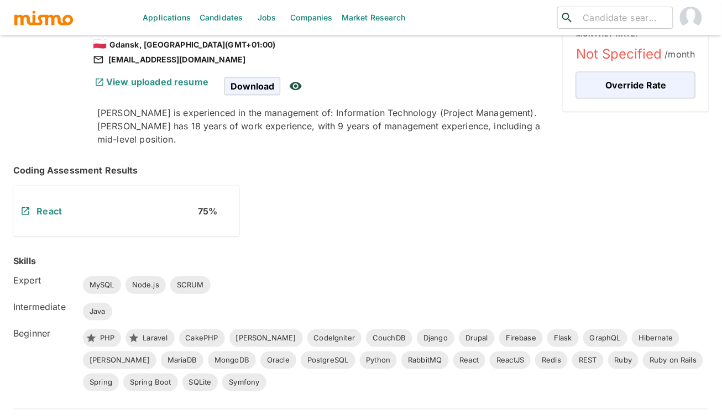
scroll to position [101, 0]
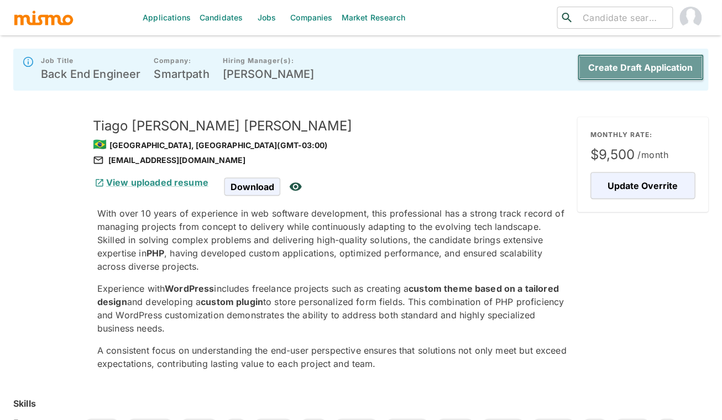
click at [643, 70] on button "Create Draft Application" at bounding box center [640, 67] width 127 height 27
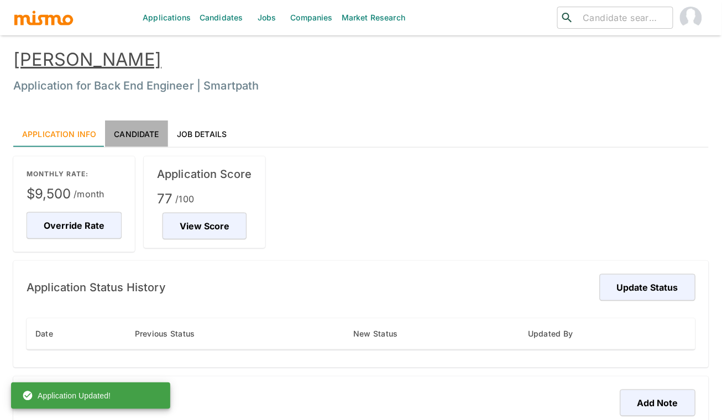
click at [141, 136] on link "Candidate" at bounding box center [136, 133] width 62 height 27
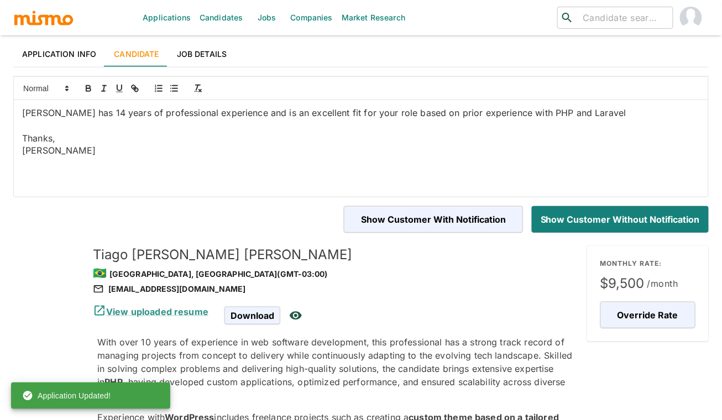
scroll to position [81, 0]
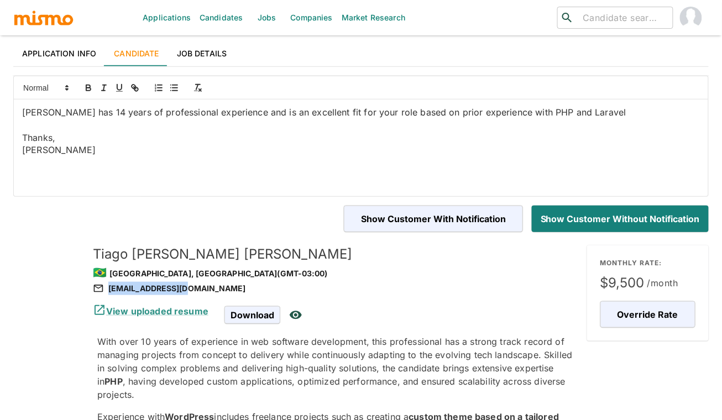
click at [183, 288] on div "talvesb@gmail.com" at bounding box center [335, 288] width 485 height 13
copy div "talvesb@gmail.com"
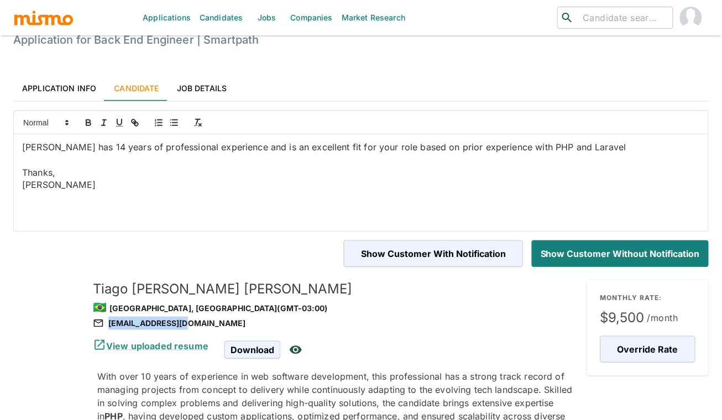
scroll to position [0, 0]
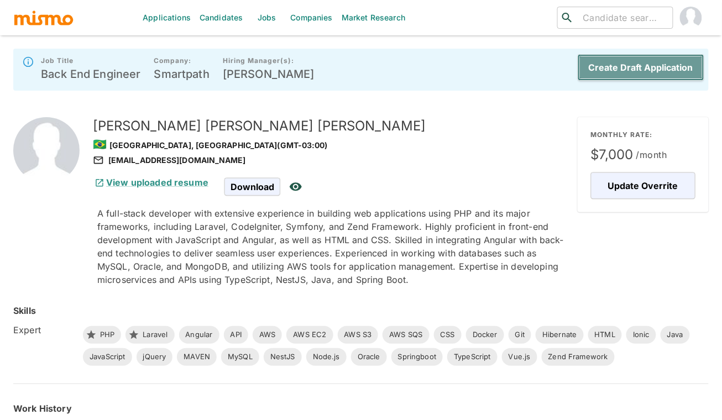
click at [613, 71] on button "Create Draft Application" at bounding box center [640, 67] width 127 height 27
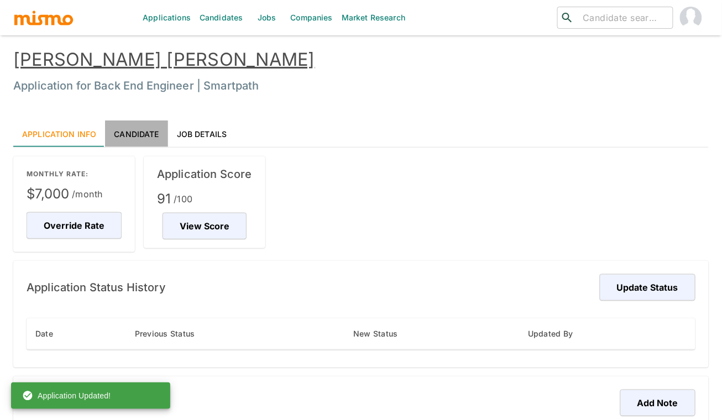
click at [133, 138] on link "Candidate" at bounding box center [136, 133] width 62 height 27
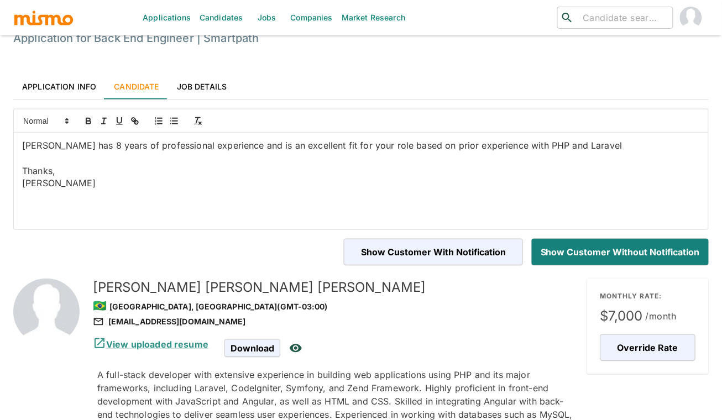
scroll to position [99, 0]
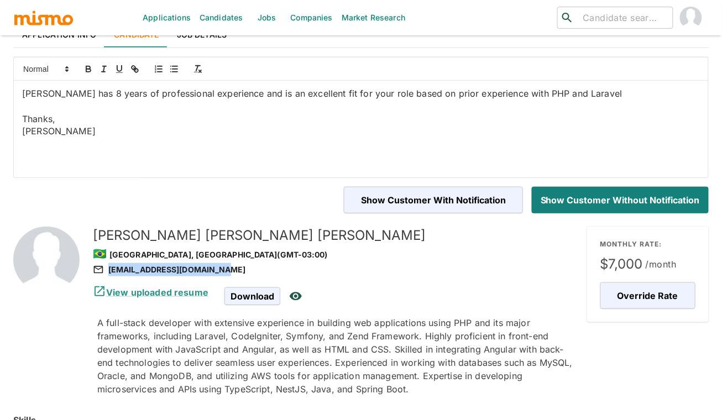
drag, startPoint x: 222, startPoint y: 269, endPoint x: 215, endPoint y: 269, distance: 7.2
click at [215, 269] on div "albertoaguiar12@gmail.com" at bounding box center [335, 269] width 485 height 13
copy div "albertoaguiar12@gmail.com"
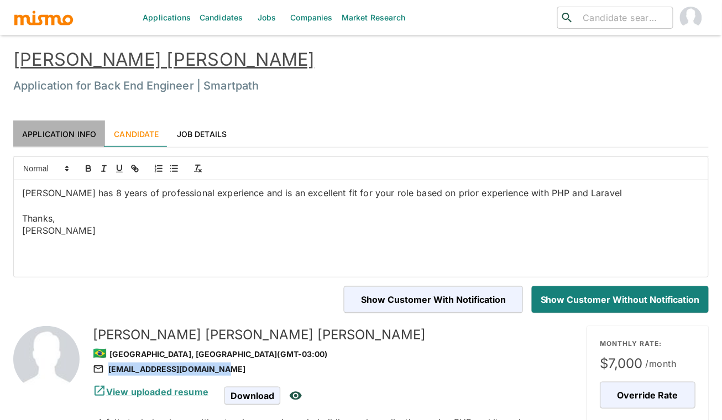
click at [102, 133] on link "Application Info" at bounding box center [59, 133] width 92 height 27
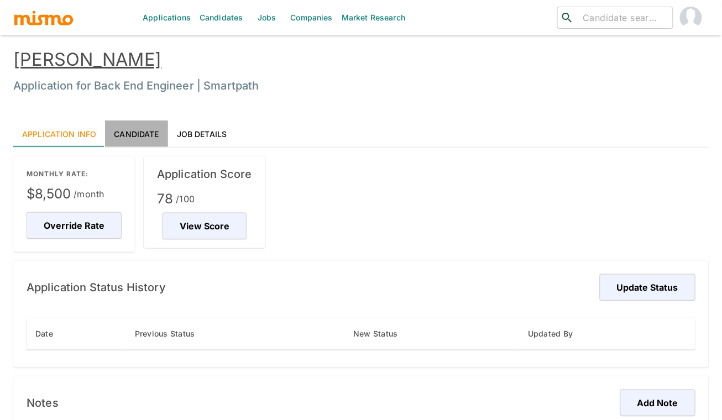
click at [109, 123] on link "Candidate" at bounding box center [136, 133] width 62 height 27
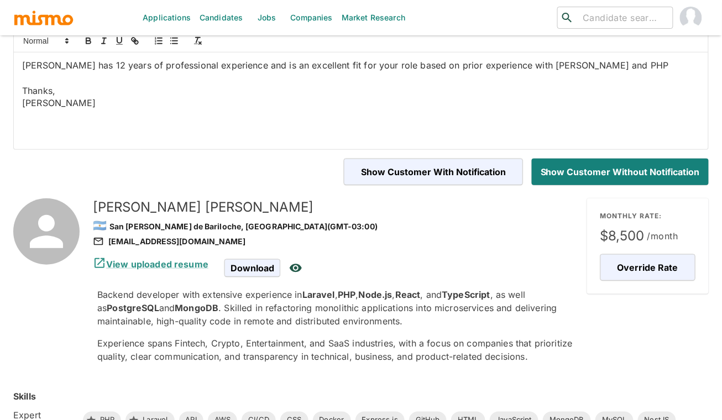
scroll to position [161, 0]
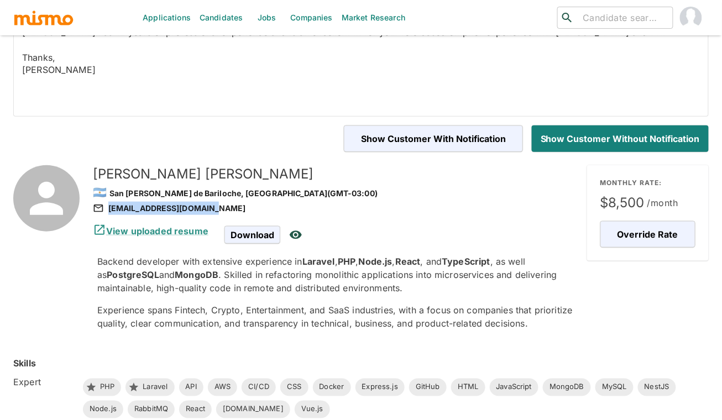
click at [208, 207] on div "[EMAIL_ADDRESS][DOMAIN_NAME]" at bounding box center [335, 208] width 485 height 13
copy div "[EMAIL_ADDRESS][DOMAIN_NAME]"
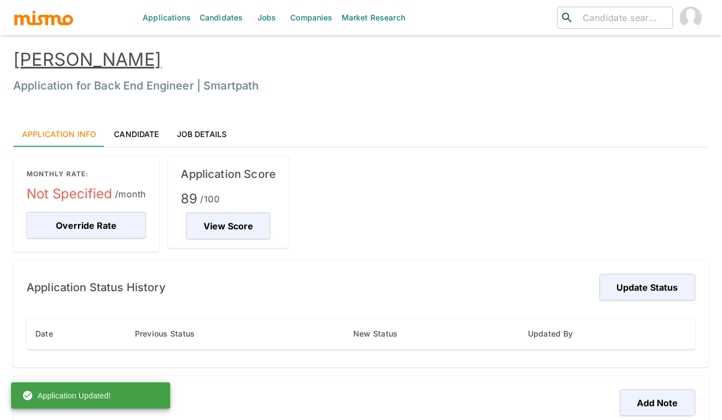
click at [143, 133] on link "Candidate" at bounding box center [136, 133] width 62 height 27
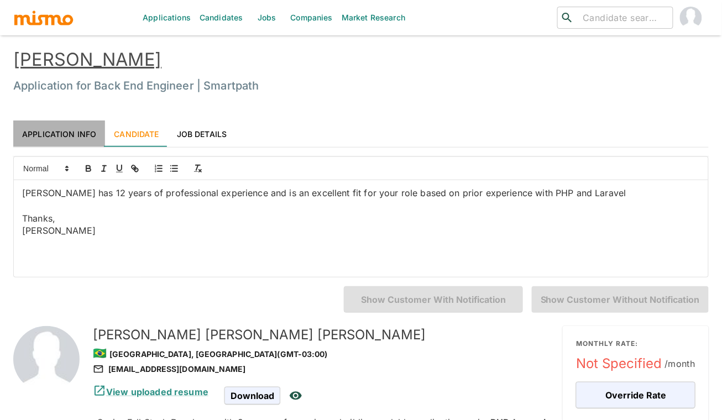
click at [65, 135] on link "Application Info" at bounding box center [59, 133] width 92 height 27
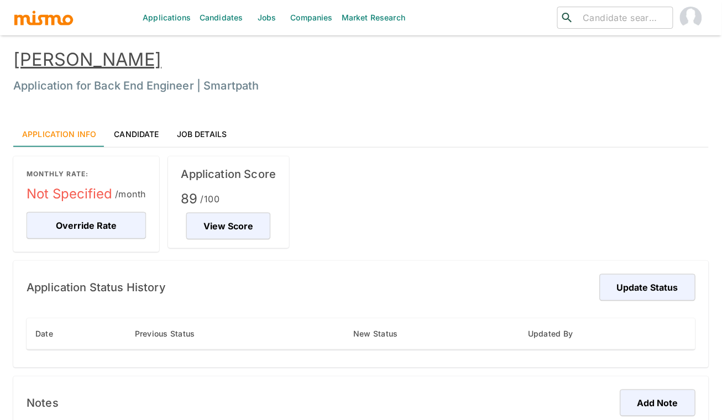
click at [147, 138] on link "Candidate" at bounding box center [136, 133] width 62 height 27
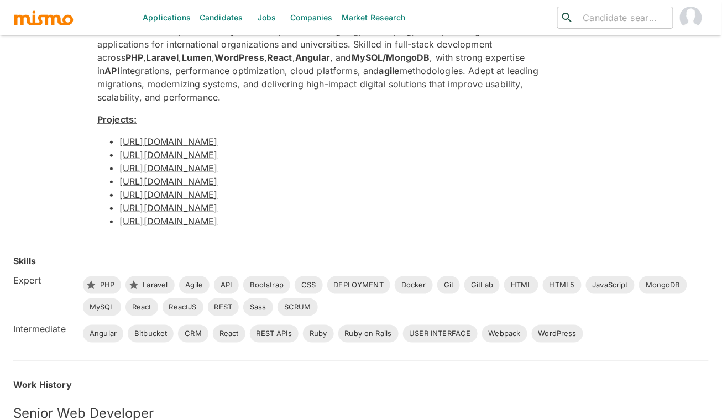
scroll to position [185, 0]
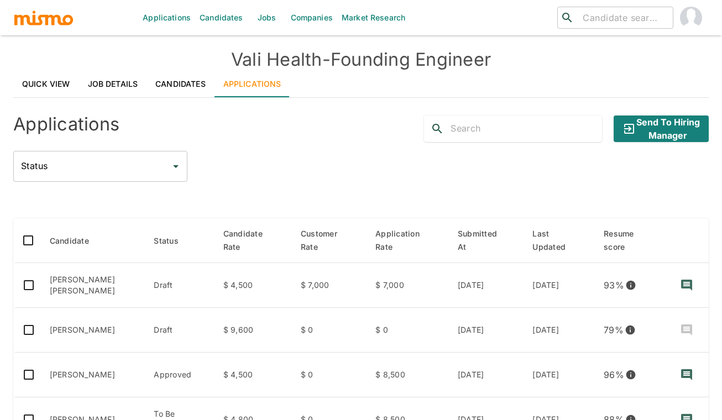
scroll to position [176, 0]
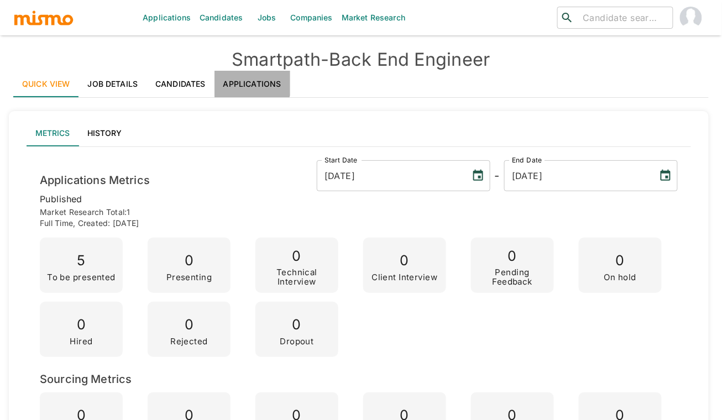
click at [243, 79] on link "Applications" at bounding box center [252, 84] width 76 height 27
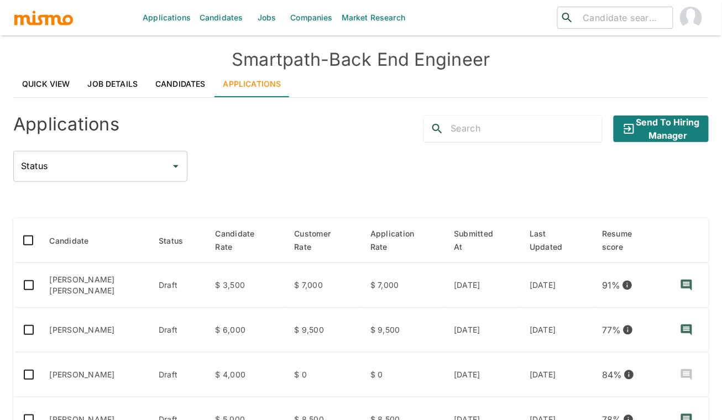
click at [111, 76] on link "Job Details" at bounding box center [113, 84] width 68 height 27
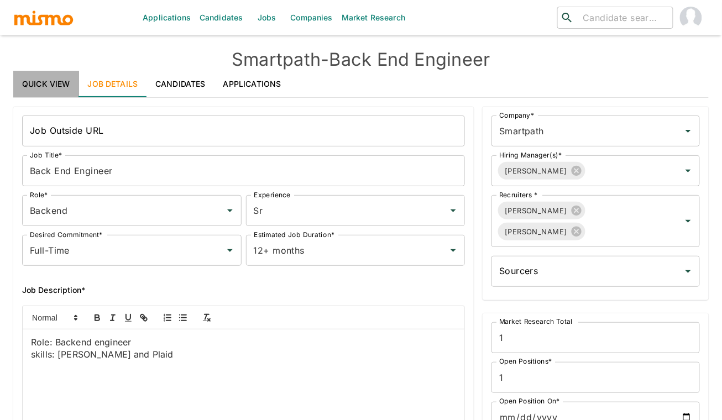
click at [41, 84] on link "Quick View" at bounding box center [46, 84] width 66 height 27
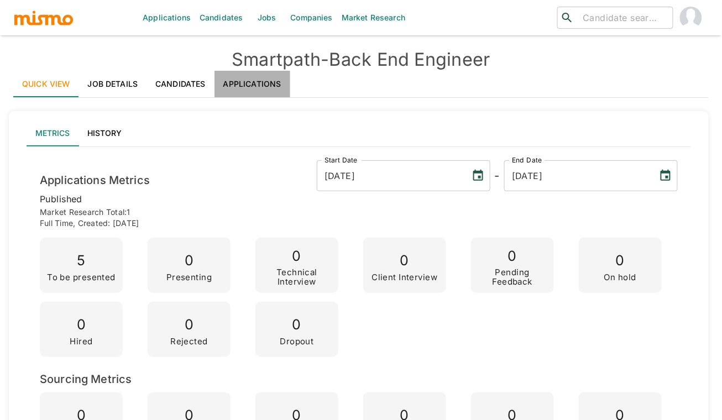
click at [254, 76] on link "Applications" at bounding box center [252, 84] width 76 height 27
